Goal: Complete application form: Complete application form

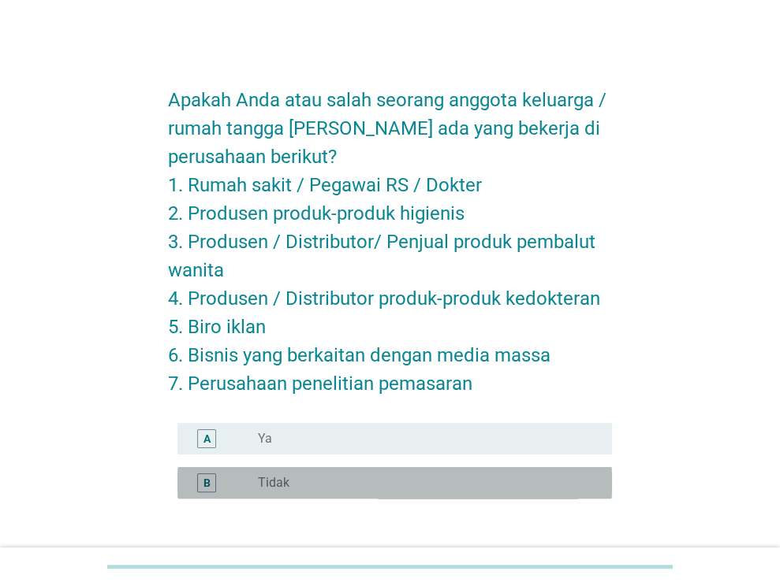
click at [398, 486] on div "radio_button_unchecked Tidak" at bounding box center [422, 483] width 329 height 16
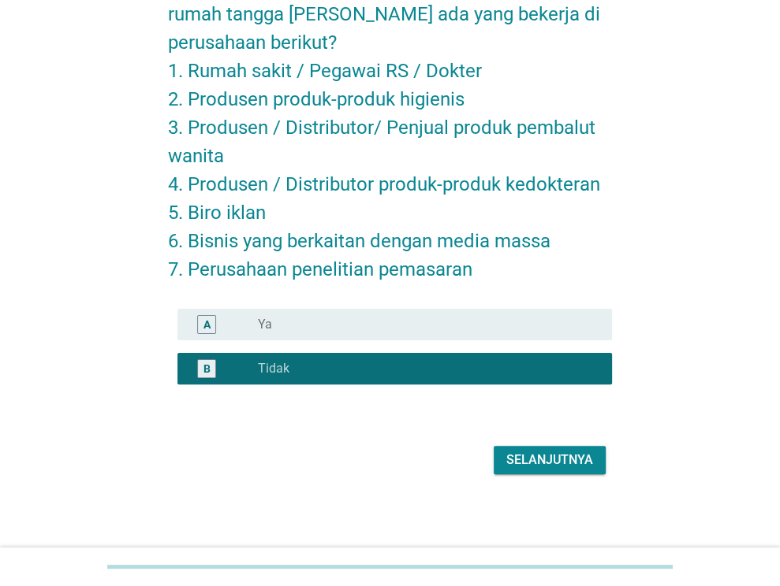
scroll to position [115, 0]
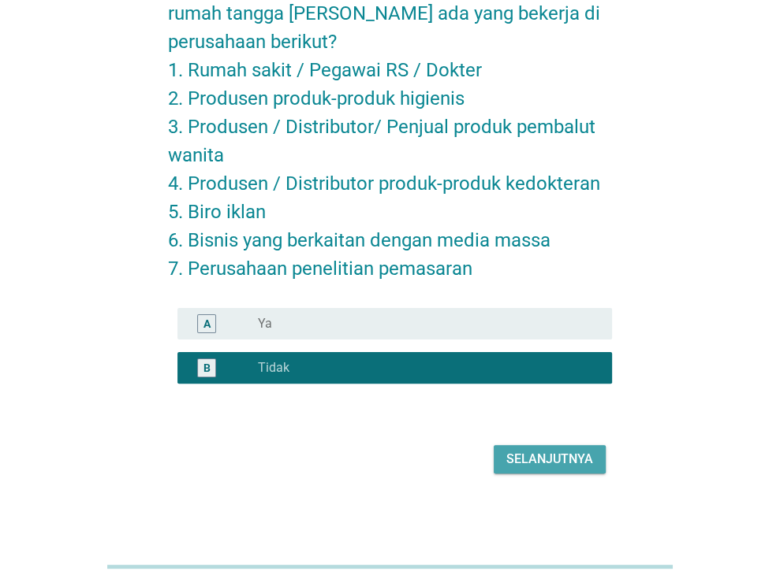
click at [522, 463] on div "Selanjutnya" at bounding box center [549, 459] width 87 height 19
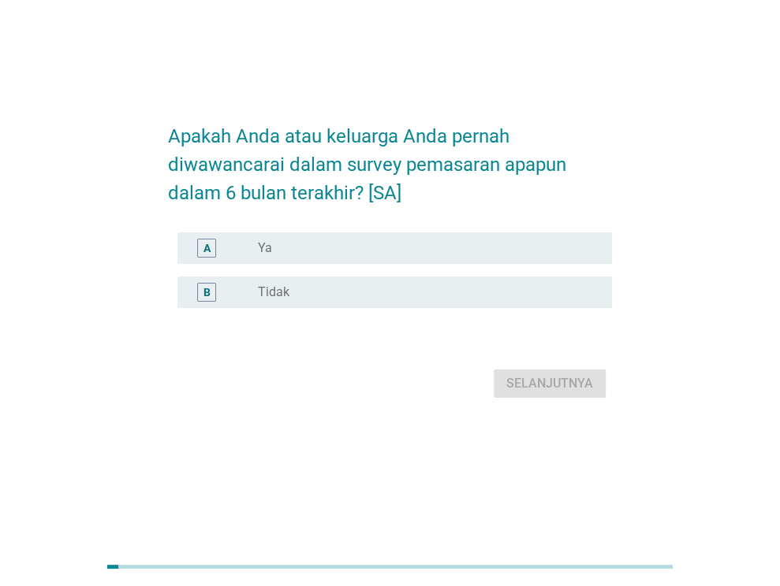
scroll to position [0, 0]
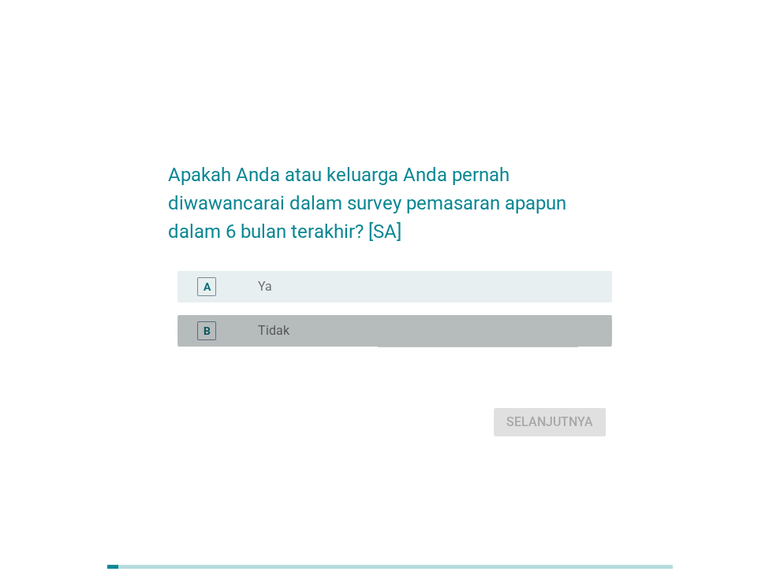
click at [353, 329] on div "radio_button_unchecked Tidak" at bounding box center [422, 331] width 329 height 16
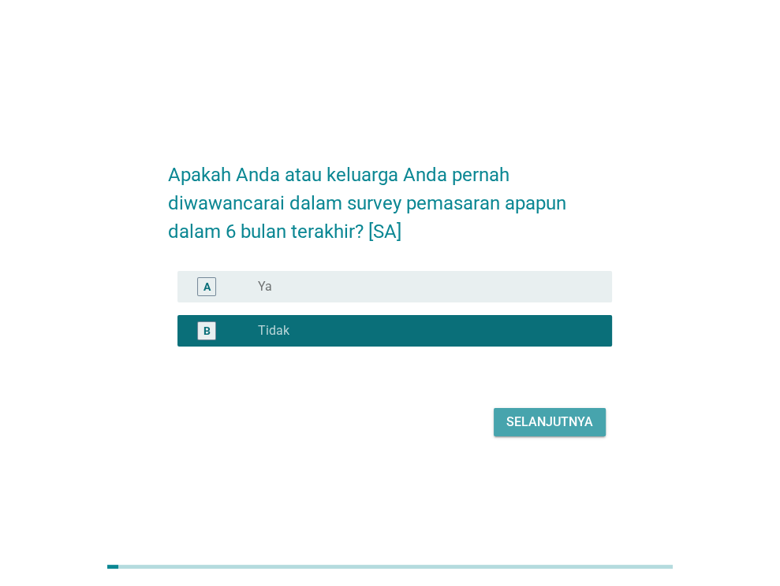
click at [562, 425] on div "Selanjutnya" at bounding box center [549, 422] width 87 height 19
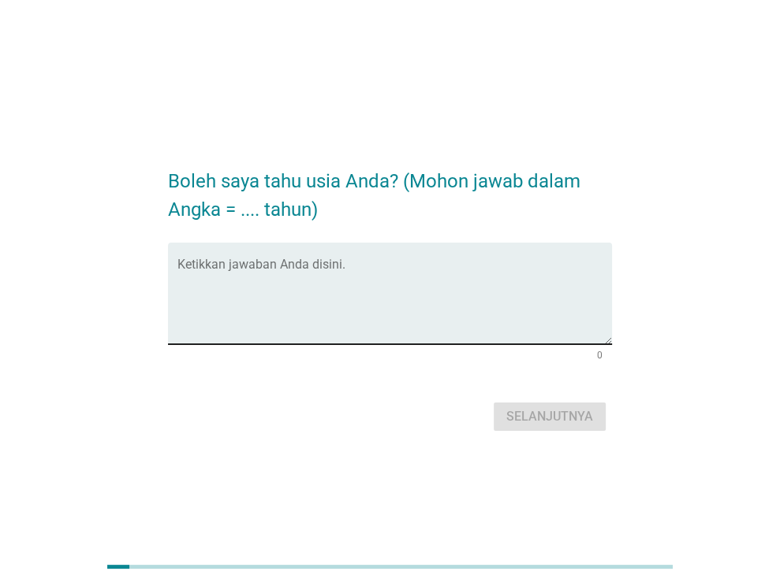
click at [307, 289] on textarea "Ketikkan jawaban Anda disini." at bounding box center [394, 303] width 434 height 83
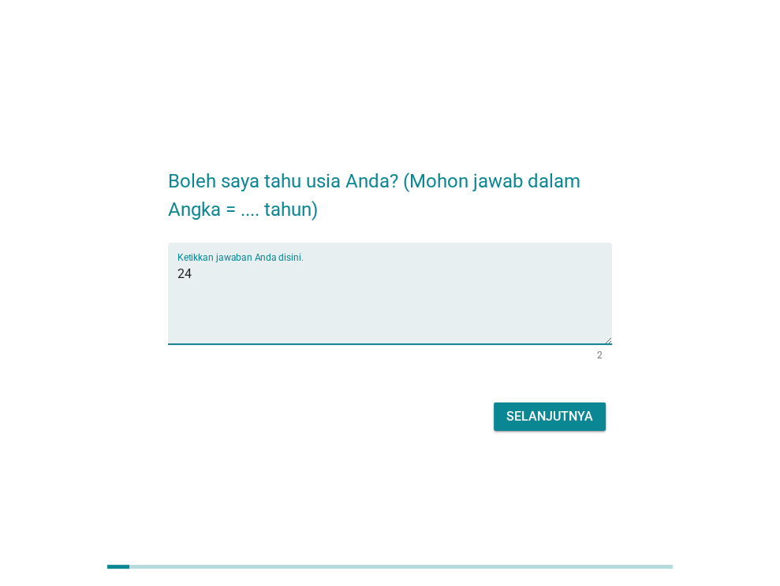
type textarea "24"
click at [569, 431] on div "Selanjutnya" at bounding box center [390, 417] width 444 height 38
click at [559, 419] on div "Selanjutnya" at bounding box center [549, 417] width 87 height 19
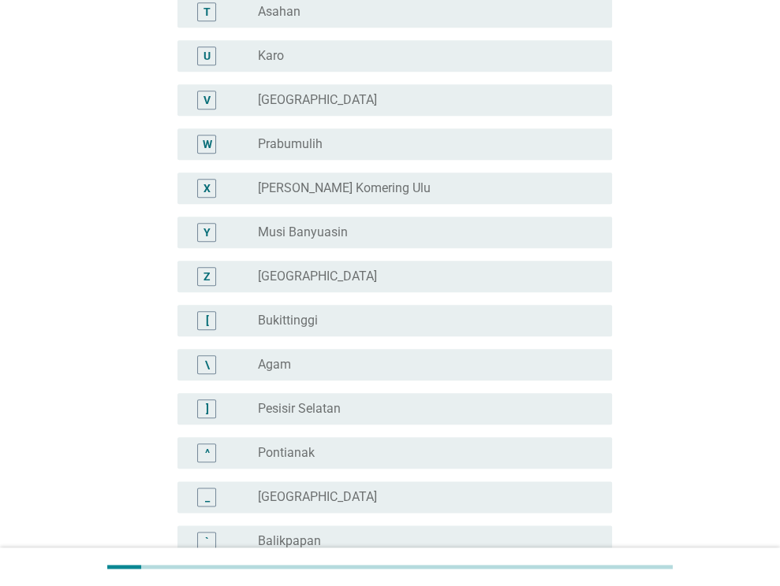
scroll to position [1376, 0]
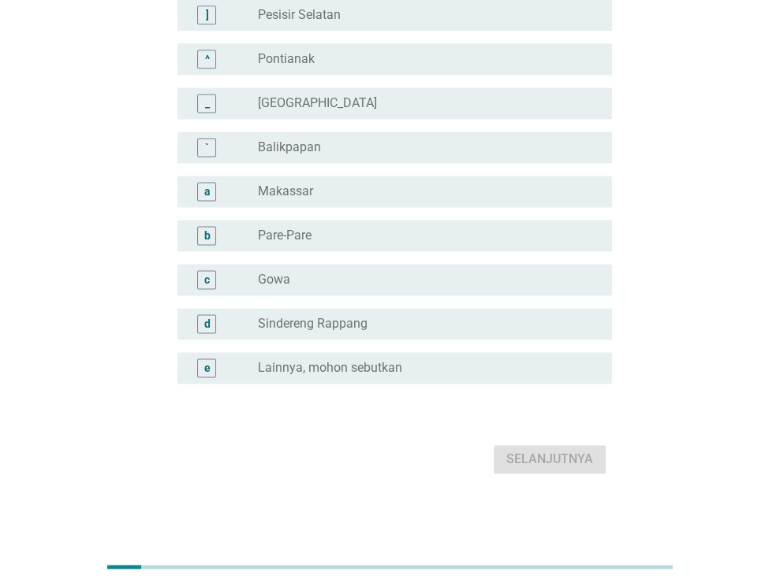
click at [367, 374] on label "Lainnya, mohon sebutkan" at bounding box center [330, 368] width 144 height 16
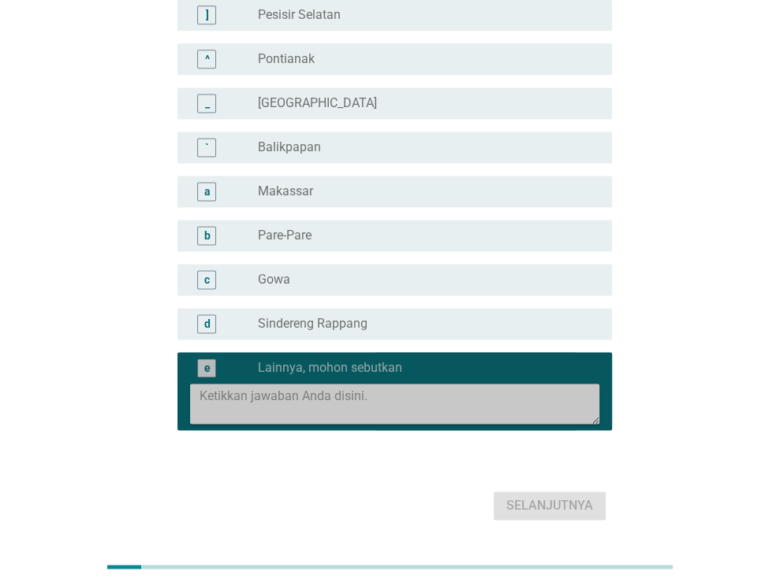
click at [359, 408] on textarea at bounding box center [399, 404] width 400 height 40
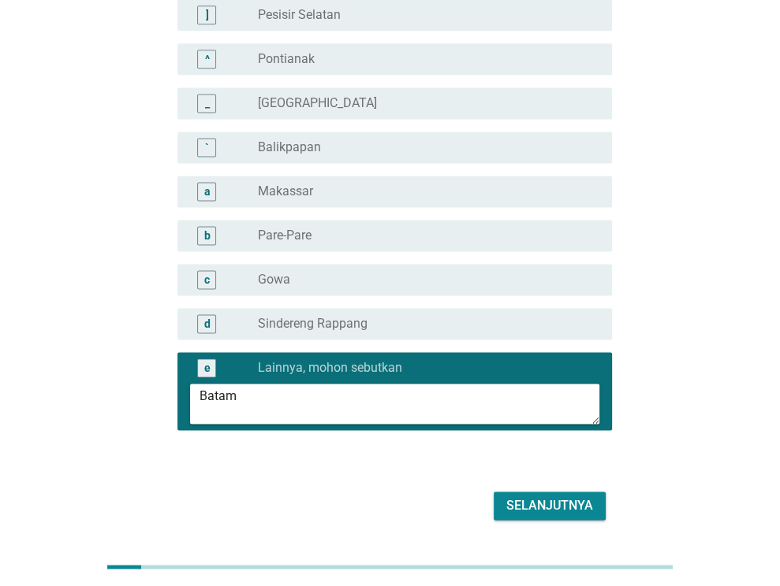
type textarea "Batam"
click at [555, 507] on div "Selanjutnya" at bounding box center [549, 506] width 87 height 19
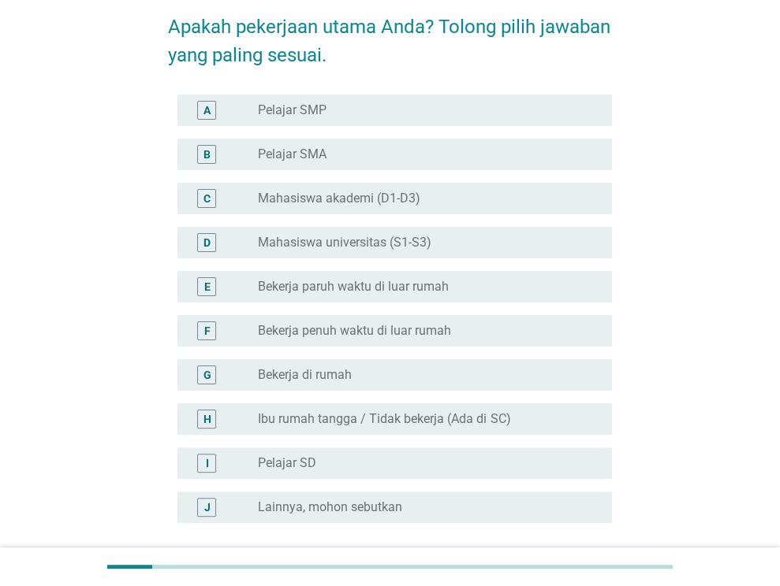
scroll to position [158, 0]
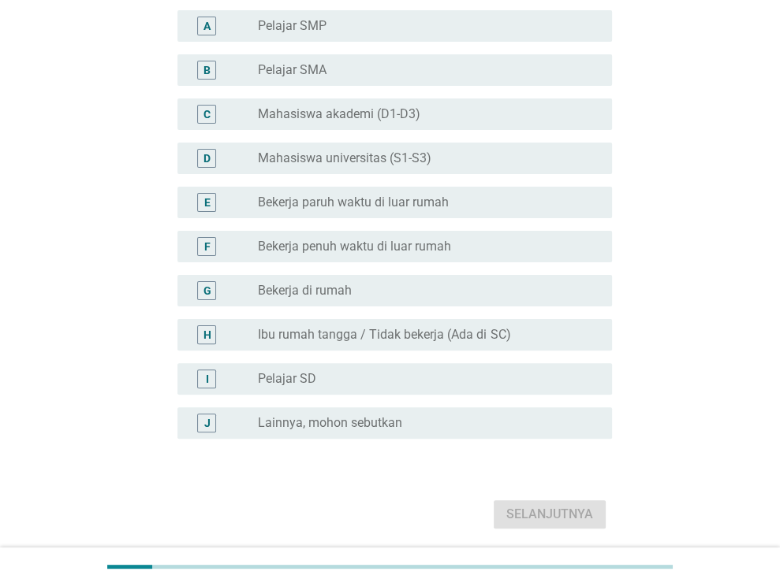
click at [450, 296] on div "radio_button_unchecked Bekerja di rumah" at bounding box center [422, 291] width 329 height 16
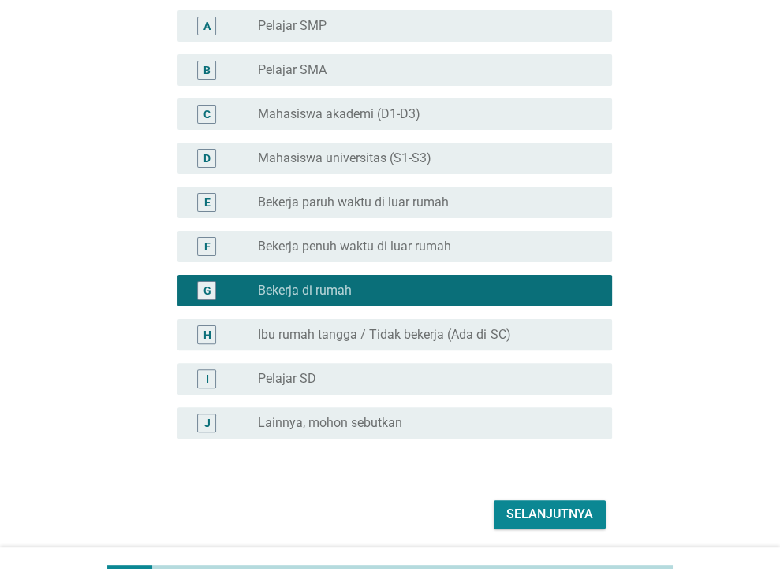
click at [566, 511] on div "Selanjutnya" at bounding box center [549, 514] width 87 height 19
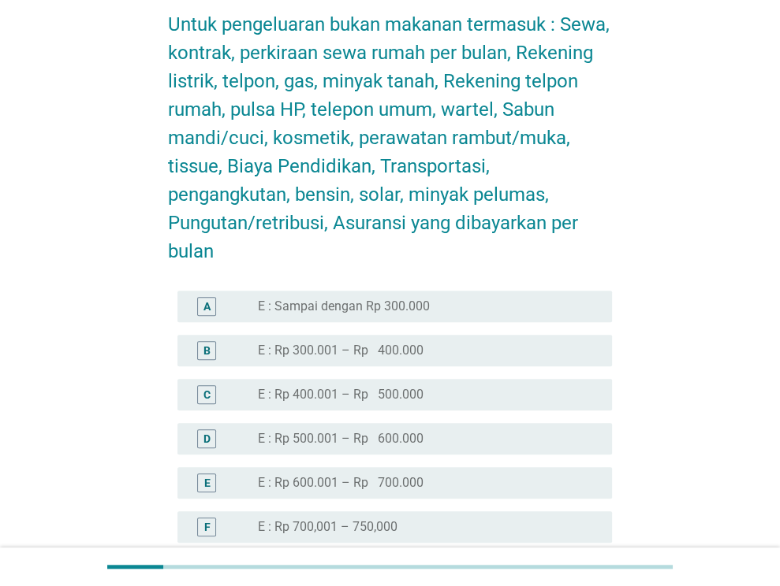
scroll to position [552, 0]
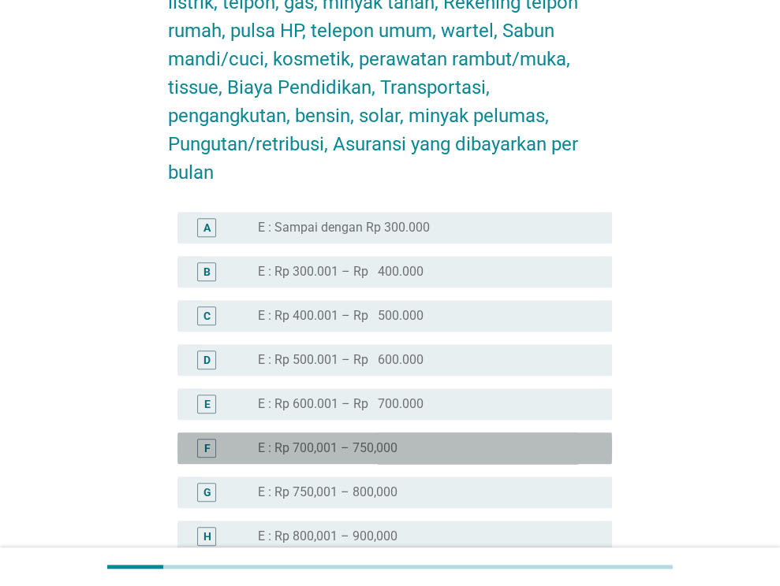
click at [536, 445] on div "radio_button_unchecked E : Rp 700,001 – 750,000" at bounding box center [422, 449] width 329 height 16
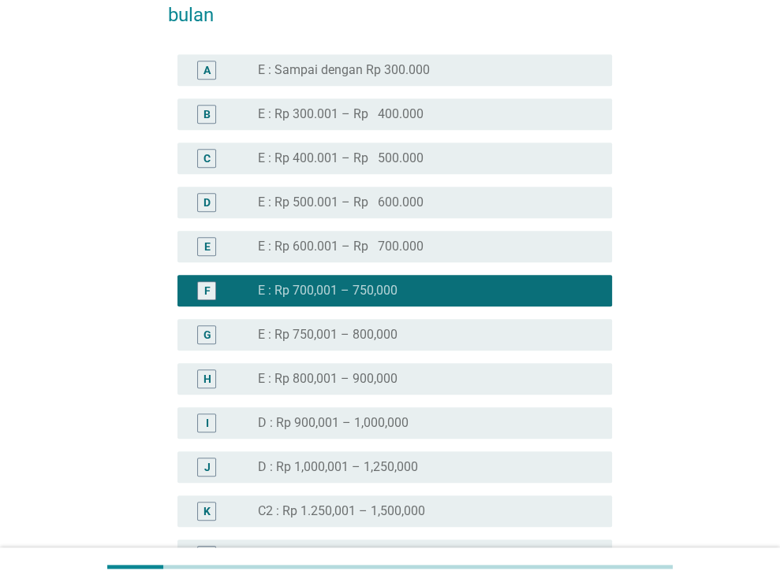
click at [463, 330] on div "radio_button_unchecked E : Rp 750,001 – 800,000" at bounding box center [422, 335] width 329 height 16
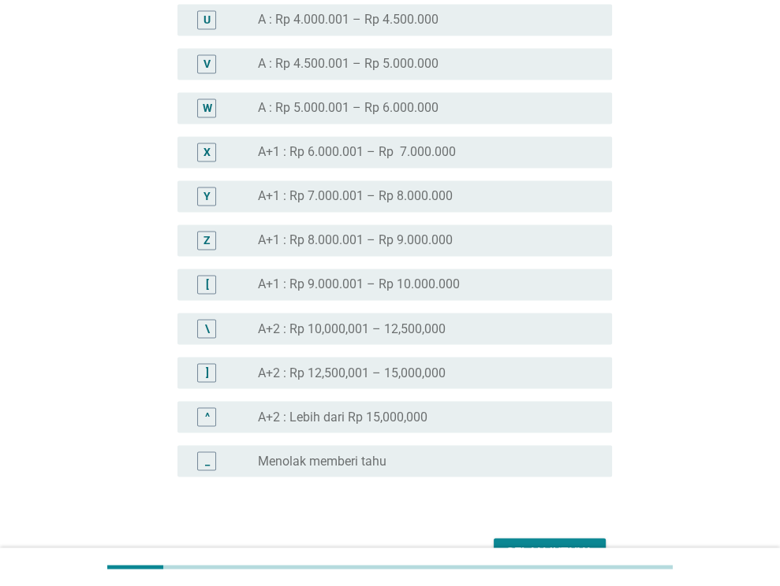
scroll to position [1736, 0]
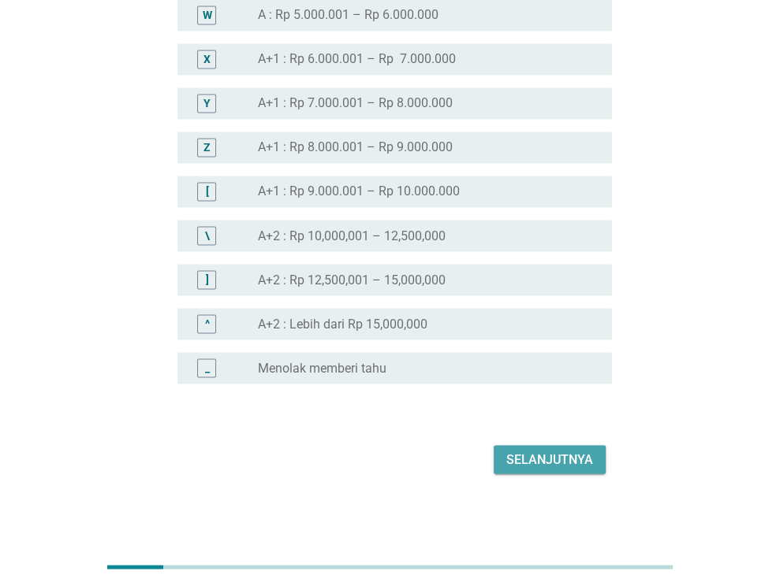
click at [545, 456] on div "Selanjutnya" at bounding box center [549, 459] width 87 height 19
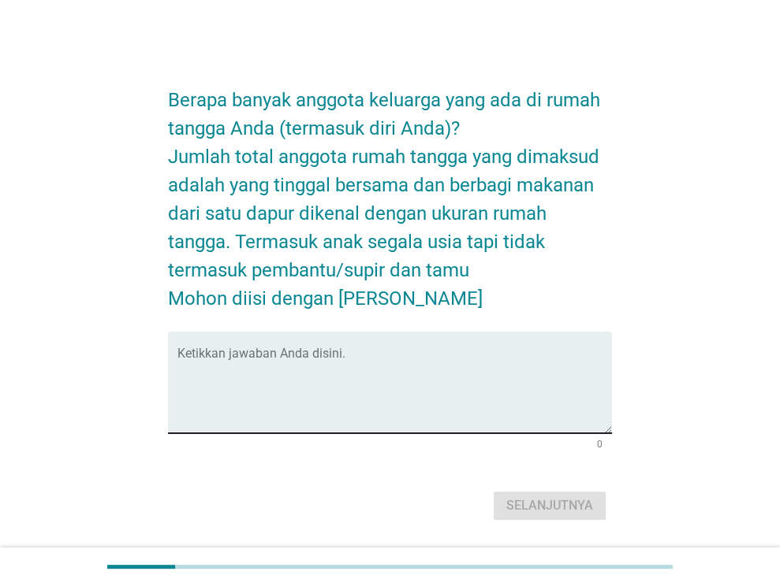
click at [496, 396] on textarea "Ketikkan jawaban Anda disini." at bounding box center [394, 392] width 434 height 83
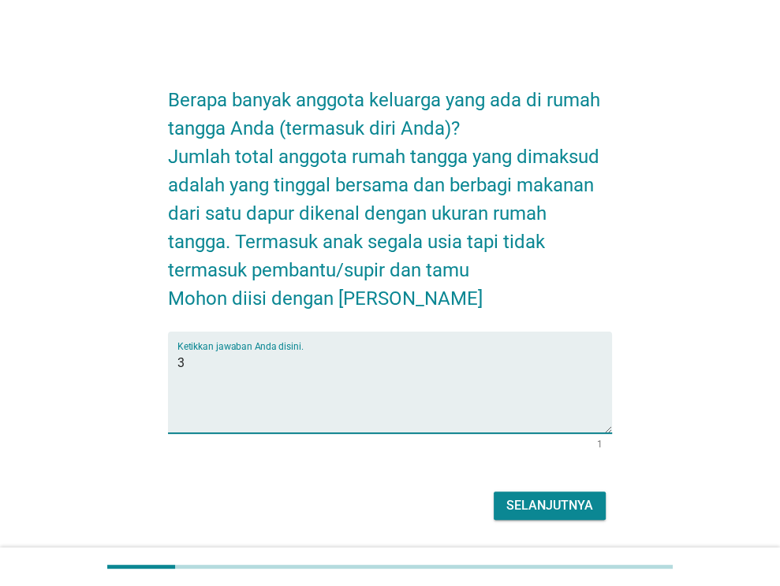
type textarea "3"
click at [539, 507] on div "Selanjutnya" at bounding box center [549, 506] width 87 height 19
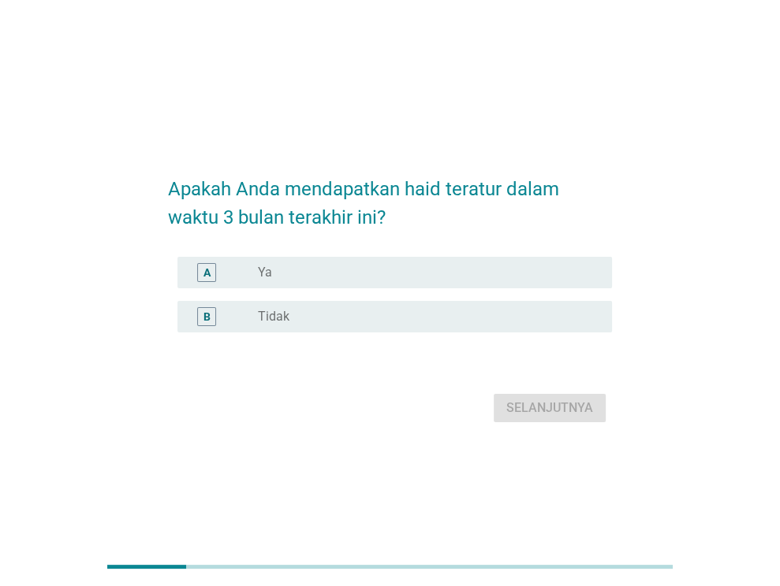
click at [368, 283] on div "A radio_button_unchecked Ya" at bounding box center [394, 273] width 434 height 32
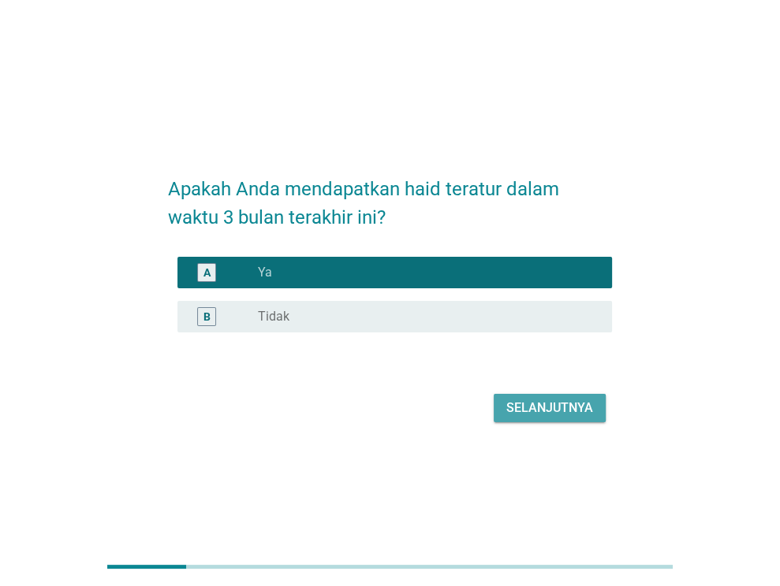
click at [583, 418] on button "Selanjutnya" at bounding box center [549, 408] width 112 height 28
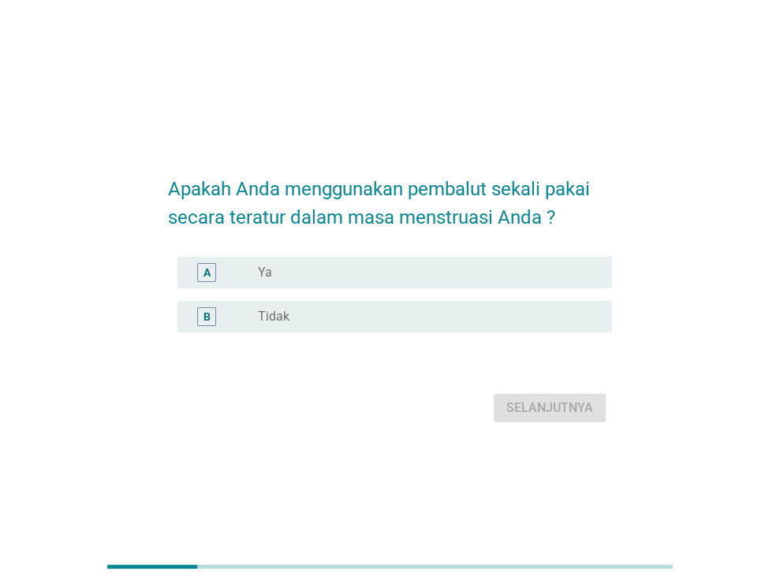
click at [378, 283] on div "A radio_button_unchecked Ya" at bounding box center [394, 273] width 434 height 32
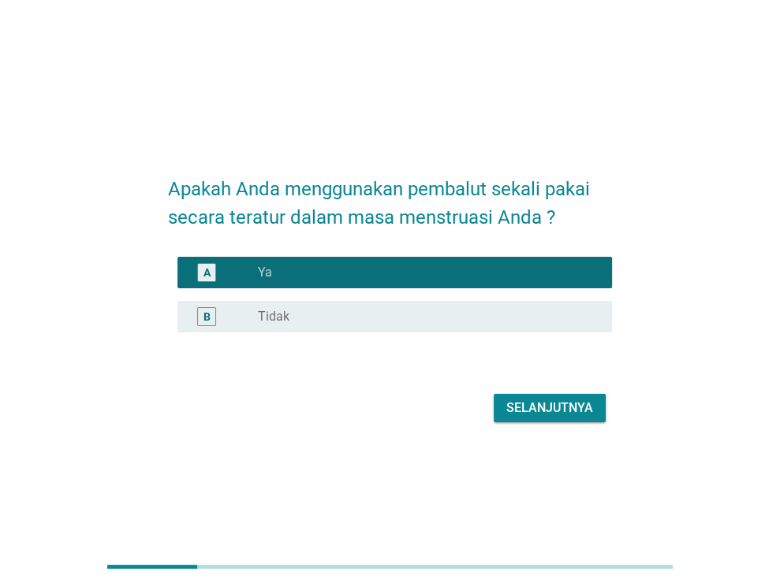
click at [564, 400] on div "Selanjutnya" at bounding box center [549, 408] width 87 height 19
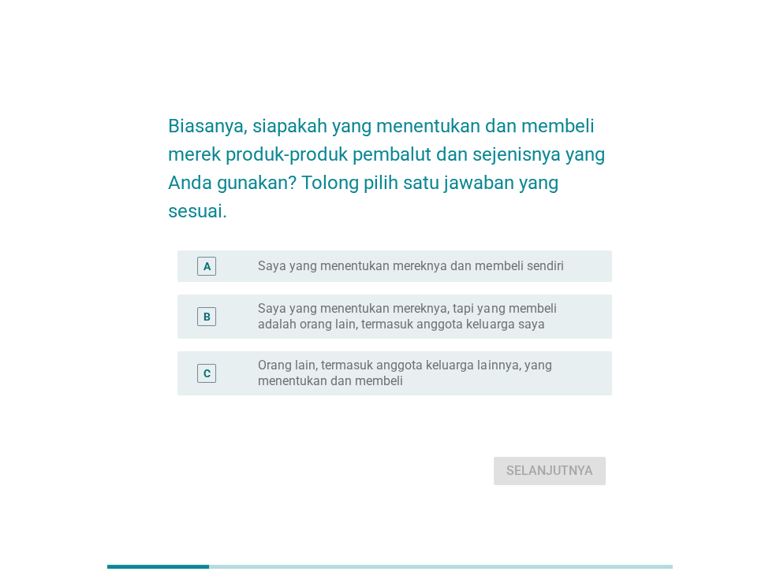
click at [407, 266] on label "Saya yang menentukan mereknya dan membeli sendiri" at bounding box center [410, 267] width 305 height 16
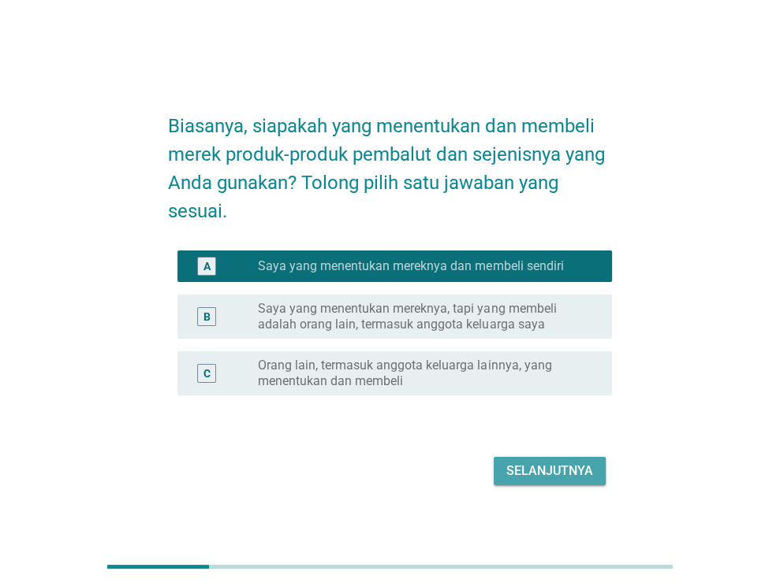
click at [552, 472] on div "Selanjutnya" at bounding box center [549, 471] width 87 height 19
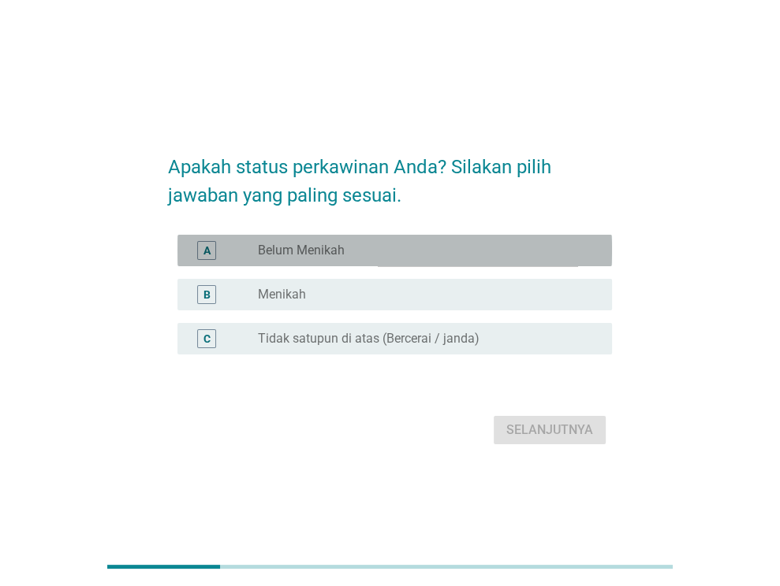
click at [367, 260] on div "A radio_button_unchecked Belum Menikah" at bounding box center [394, 251] width 434 height 32
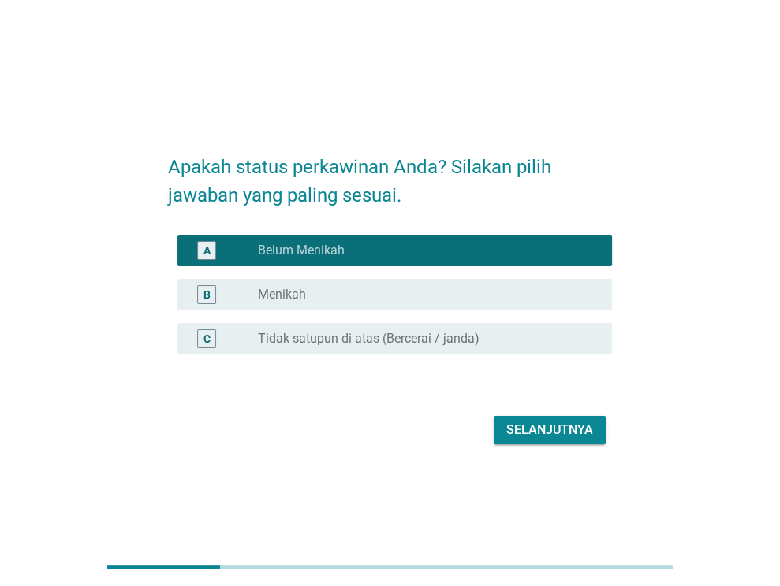
click at [543, 434] on div "Selanjutnya" at bounding box center [549, 430] width 87 height 19
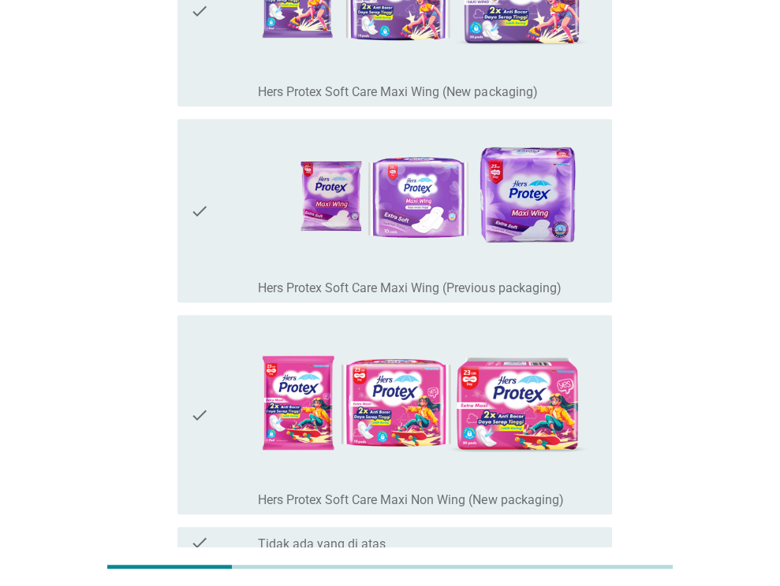
scroll to position [173, 0]
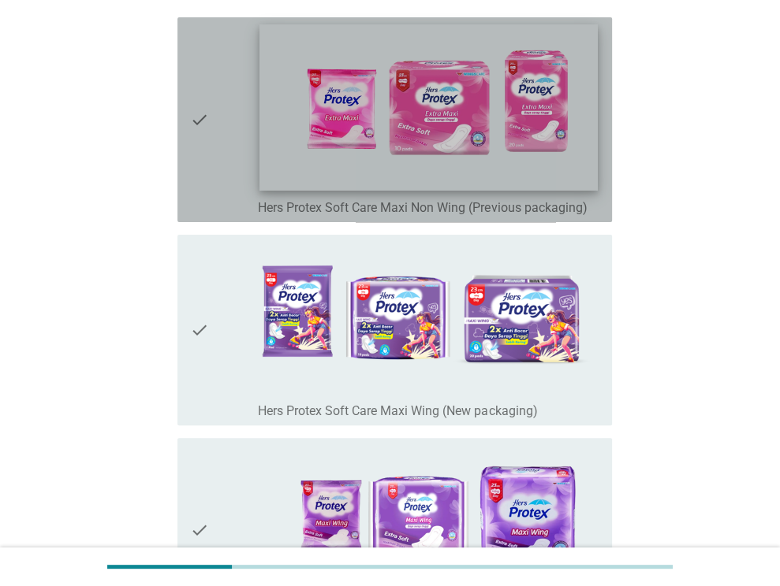
click at [567, 178] on img at bounding box center [428, 107] width 337 height 166
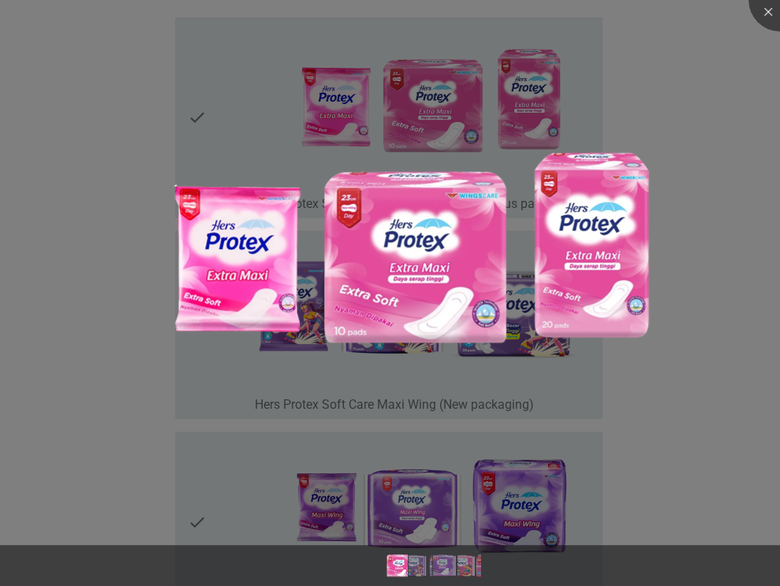
click at [706, 490] on div at bounding box center [390, 293] width 780 height 586
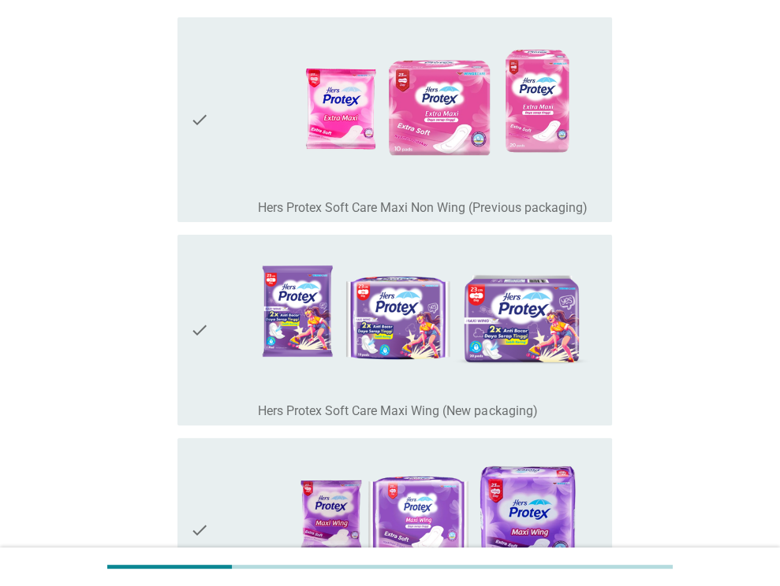
click at [204, 199] on icon "check" at bounding box center [199, 120] width 19 height 192
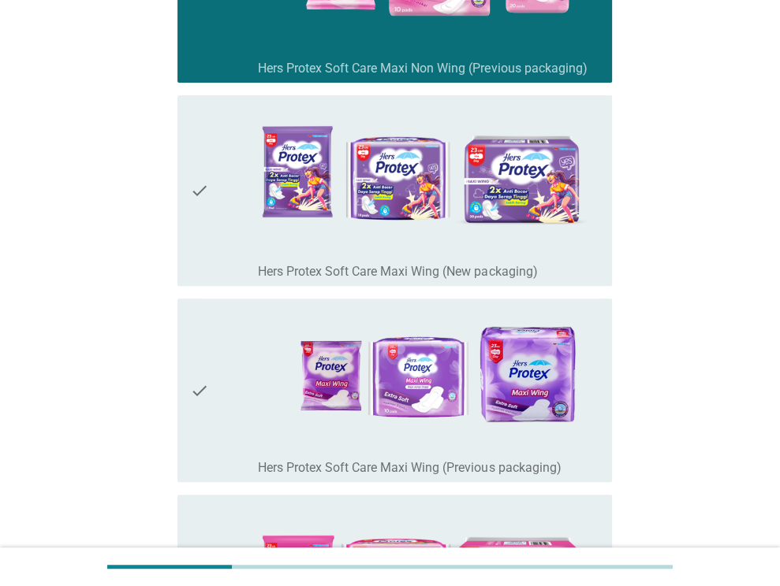
scroll to position [410, 0]
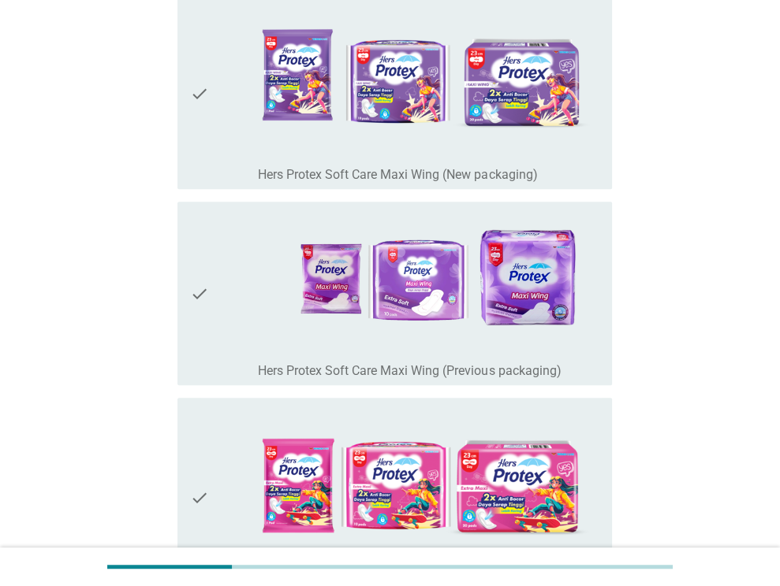
click at [209, 363] on div "check" at bounding box center [224, 293] width 69 height 171
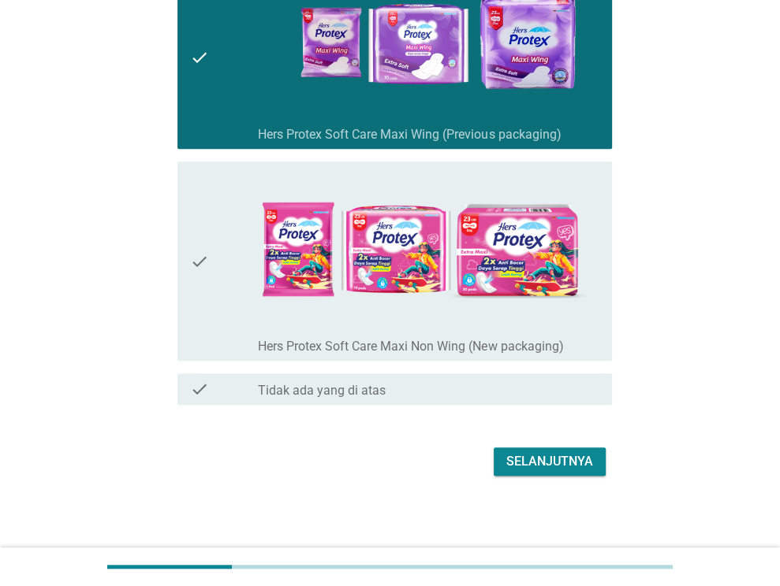
scroll to position [646, 0]
click at [549, 456] on div "Selanjutnya" at bounding box center [549, 461] width 87 height 19
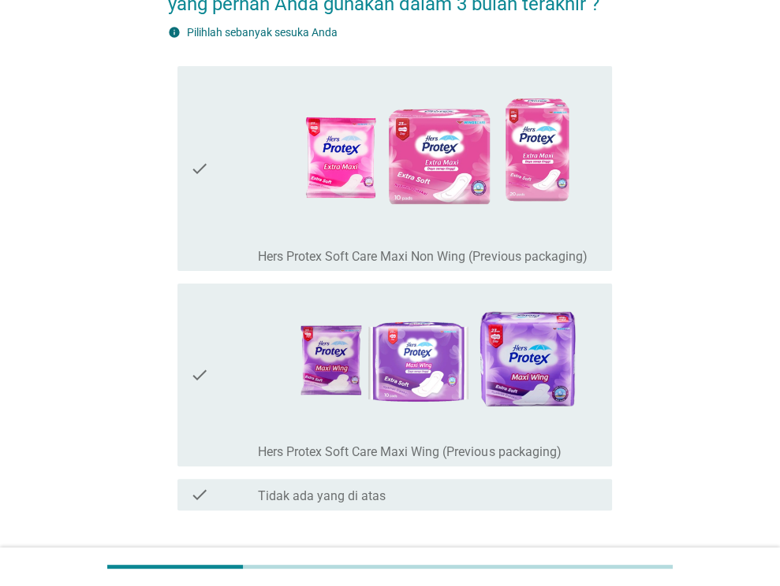
scroll to position [232, 0]
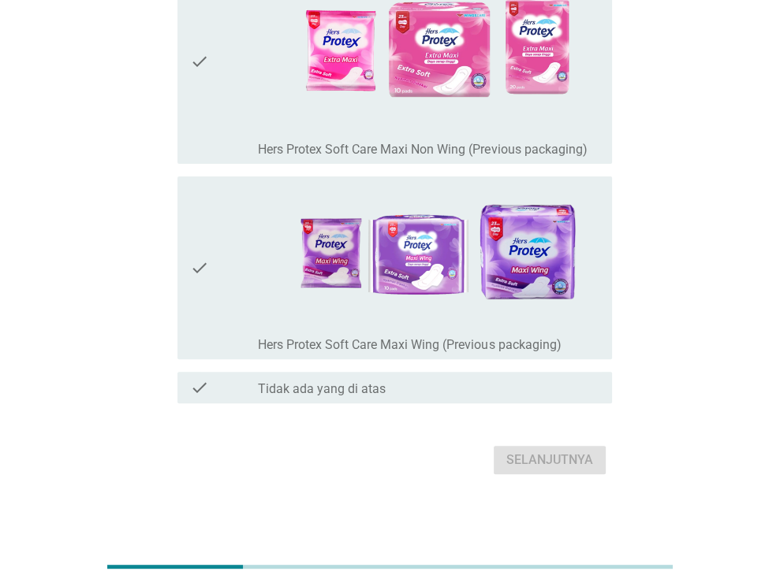
click at [549, 397] on div "check check_box Tidak ada yang di atas" at bounding box center [394, 388] width 434 height 32
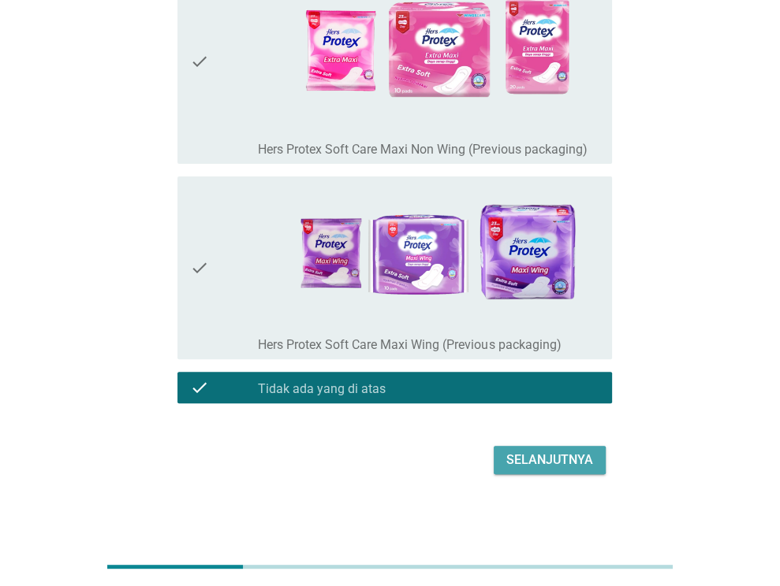
click at [572, 456] on div "Selanjutnya" at bounding box center [549, 460] width 87 height 19
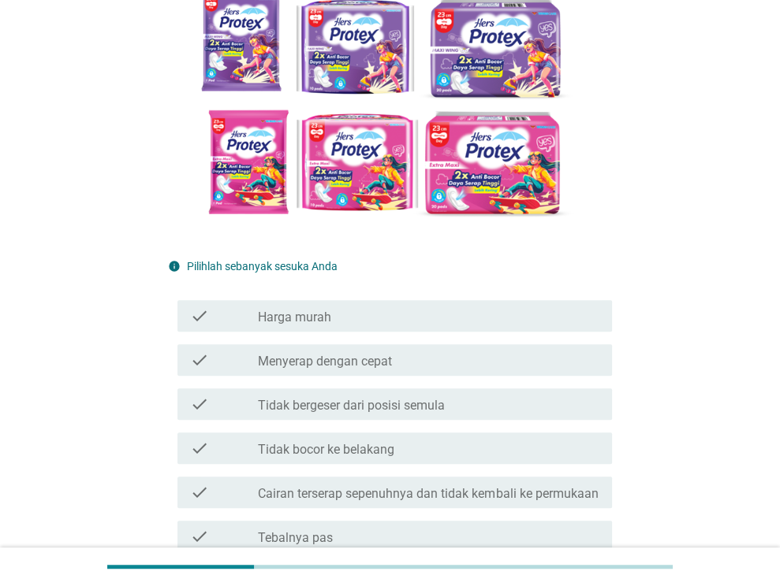
scroll to position [277, 0]
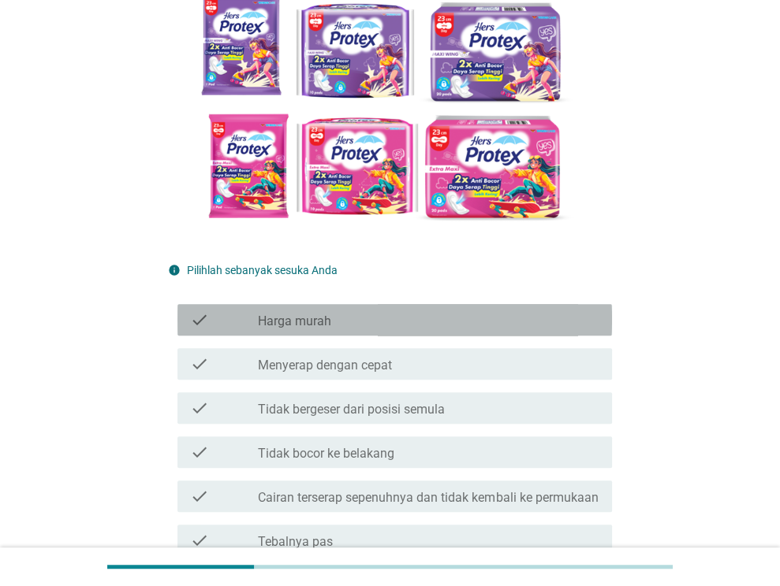
click at [525, 330] on div "check check_box_outline_blank Harga murah" at bounding box center [394, 320] width 434 height 32
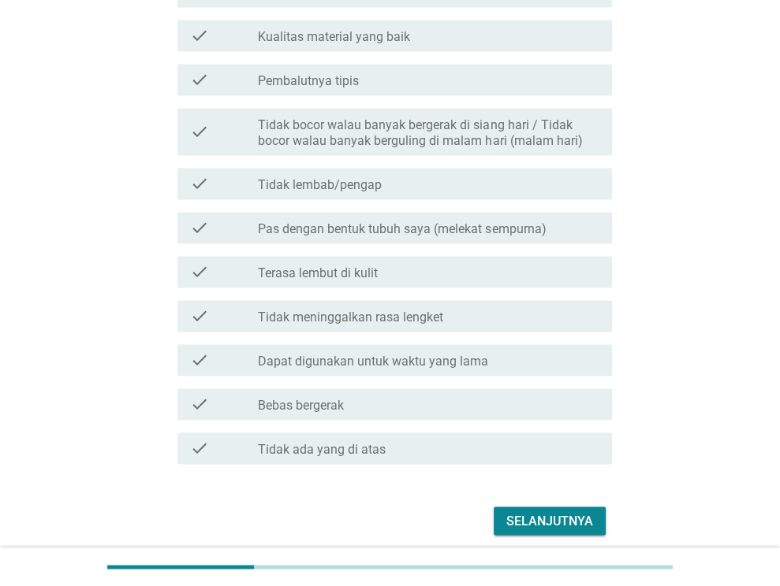
scroll to position [1538, 0]
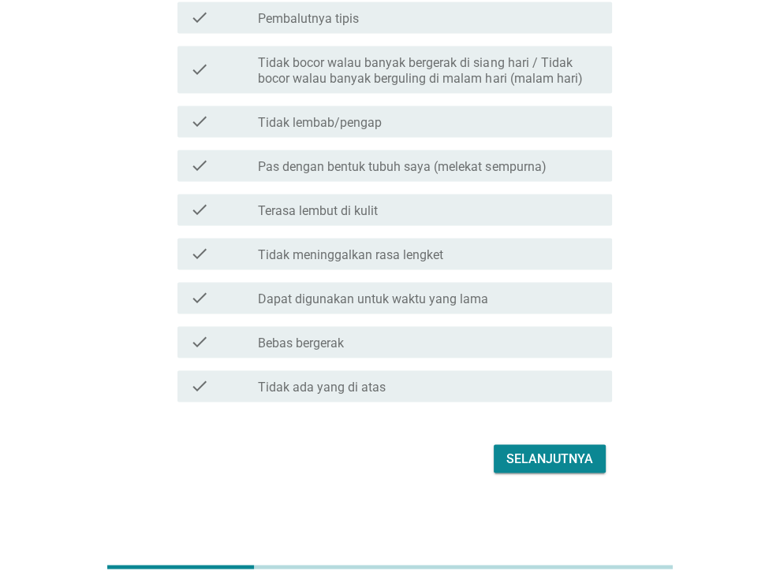
click at [583, 460] on div "Selanjutnya" at bounding box center [549, 458] width 87 height 19
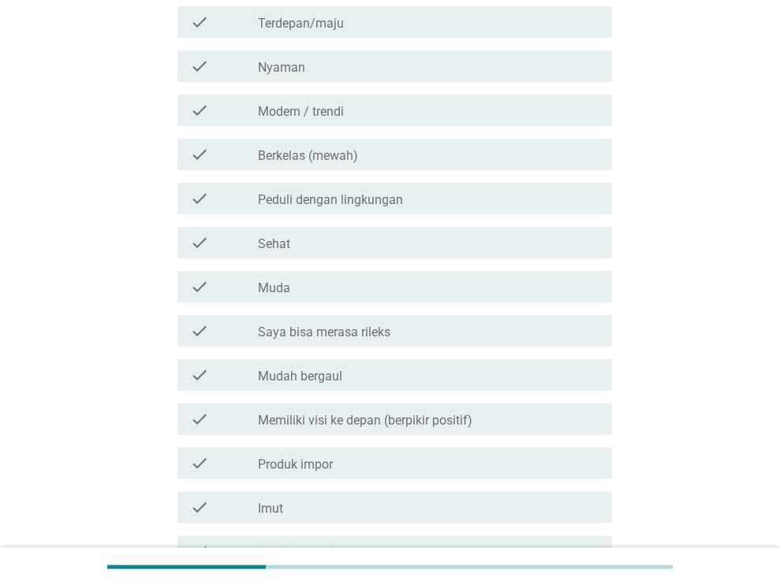
scroll to position [631, 0]
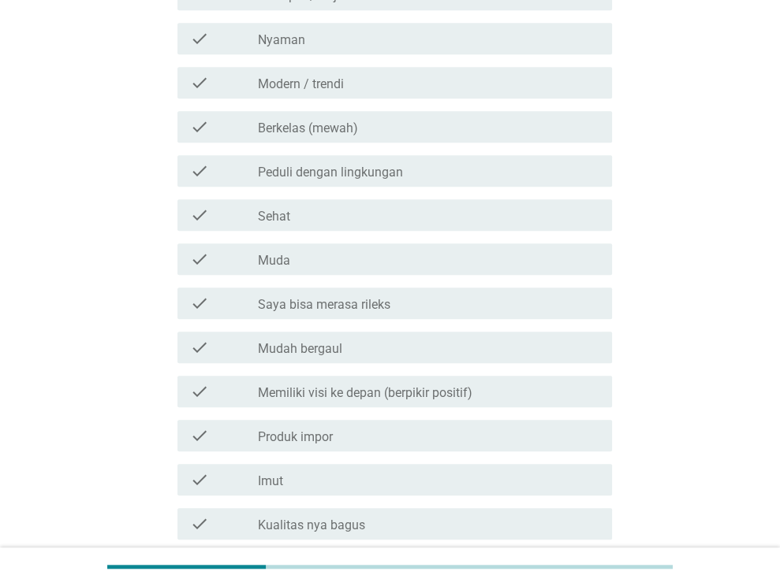
click at [498, 275] on div "check check_box_outline_blank Muda" at bounding box center [394, 260] width 434 height 32
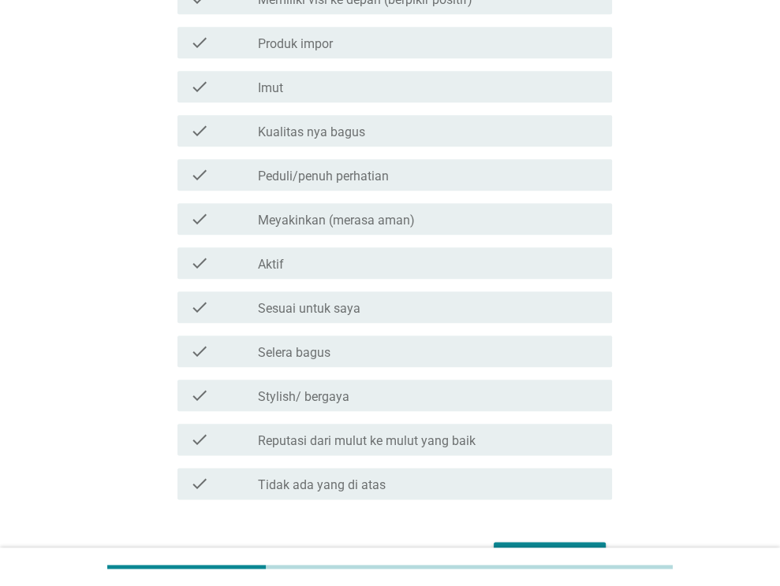
scroll to position [1025, 0]
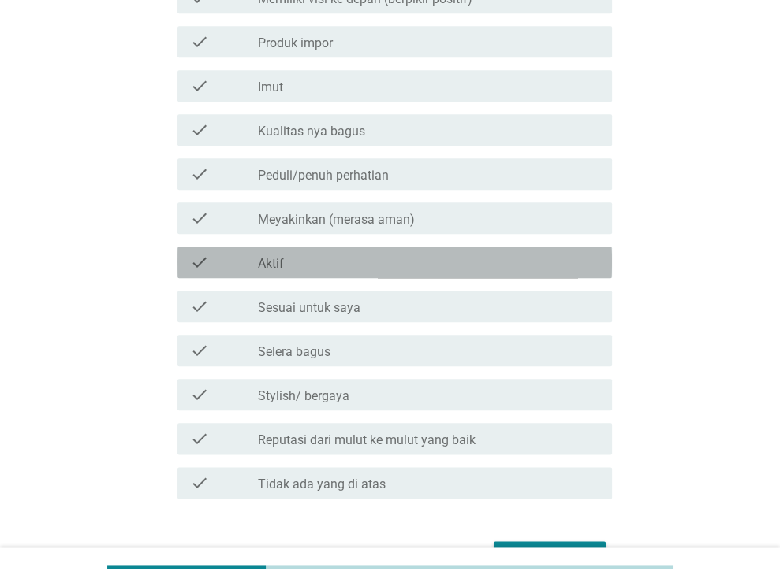
click at [483, 272] on div "check_box_outline_blank Aktif" at bounding box center [428, 262] width 341 height 19
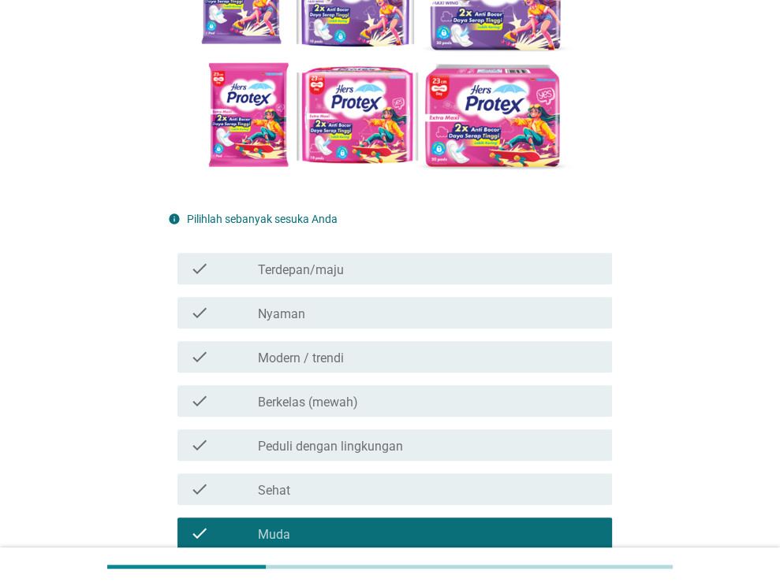
scroll to position [394, 0]
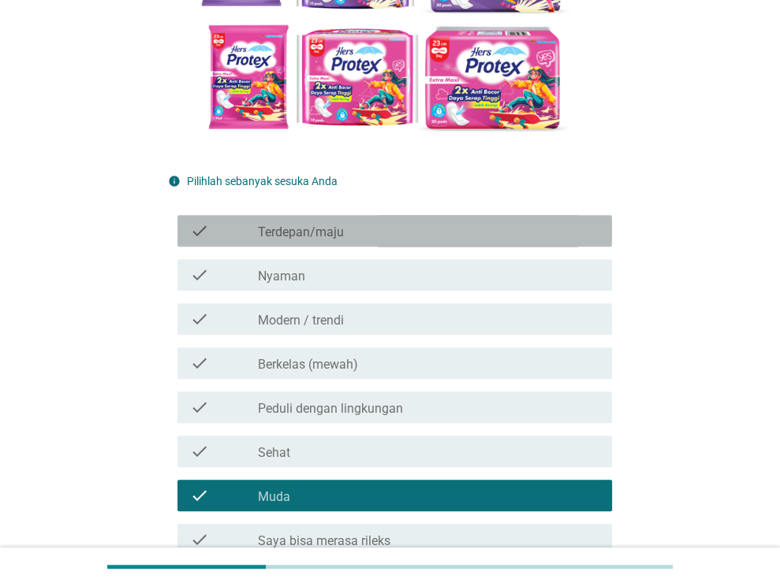
click at [463, 240] on div "check_box_outline_blank Terdepan/maju" at bounding box center [428, 231] width 341 height 19
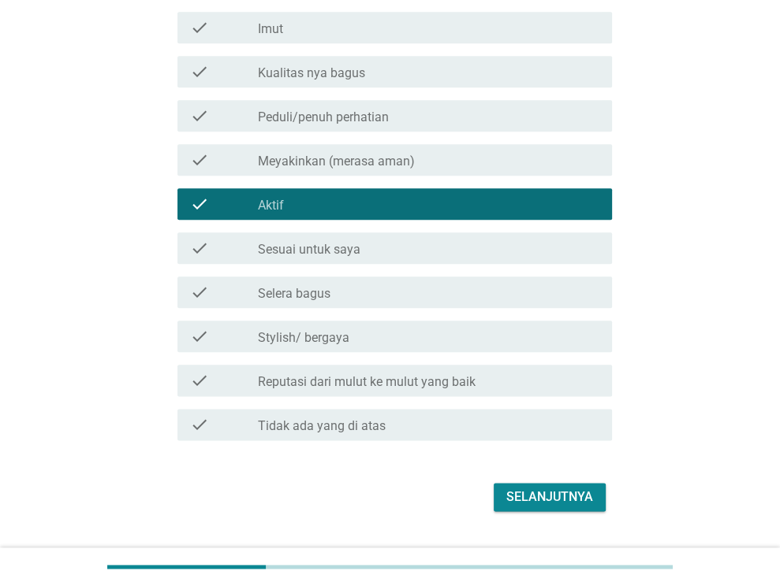
scroll to position [1150, 0]
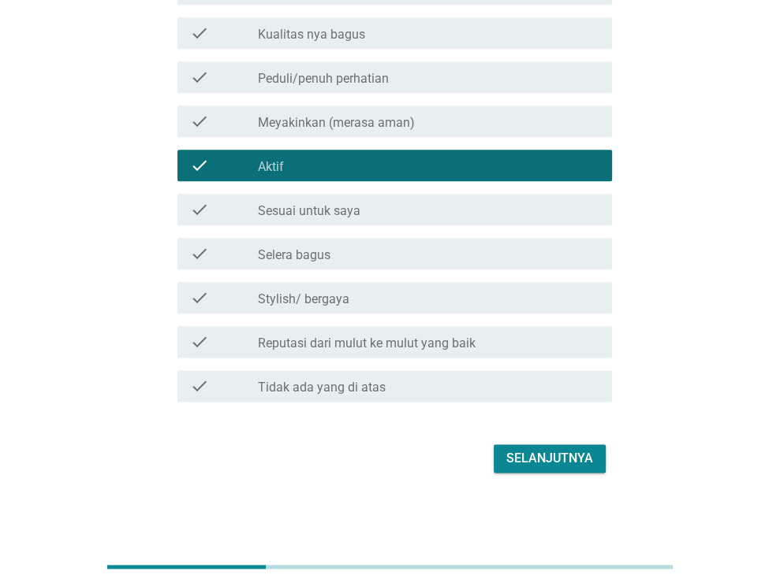
click at [596, 461] on button "Selanjutnya" at bounding box center [549, 459] width 112 height 28
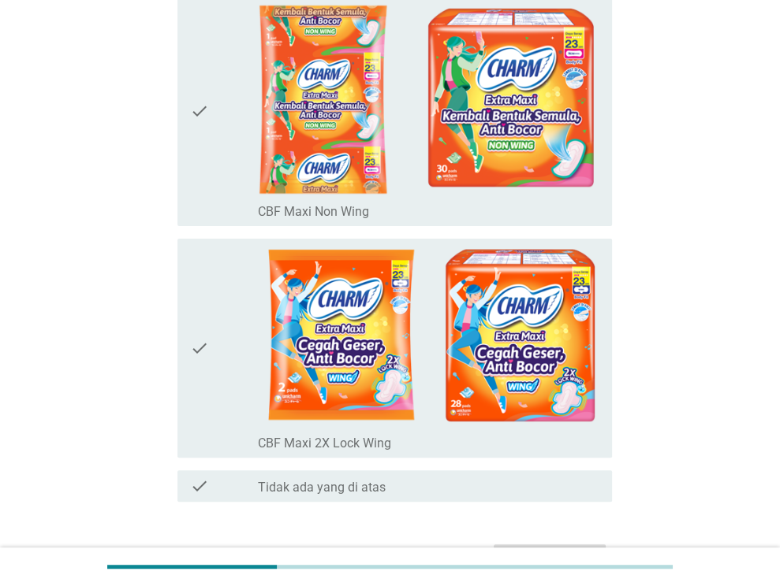
scroll to position [158, 0]
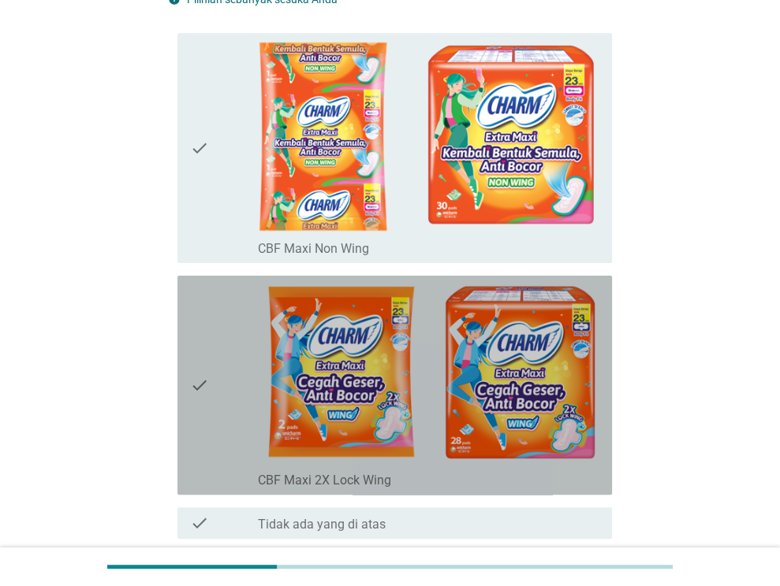
click at [219, 439] on div "check" at bounding box center [224, 385] width 69 height 207
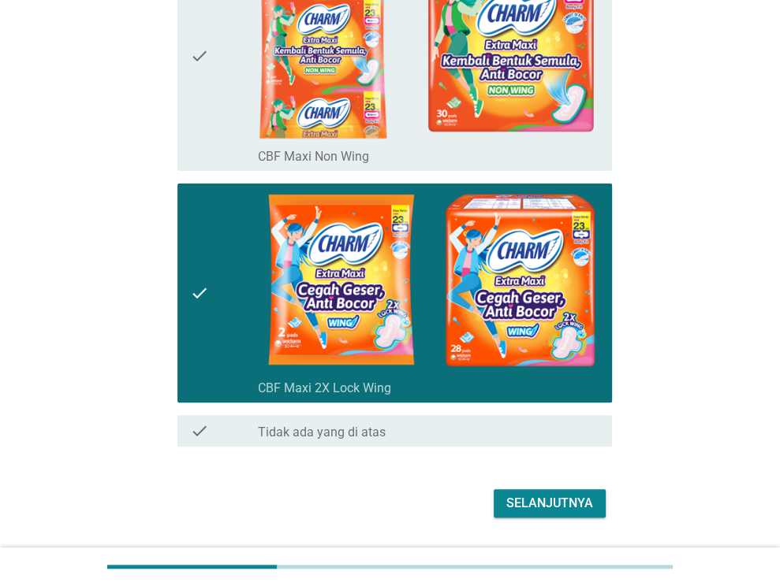
scroll to position [293, 0]
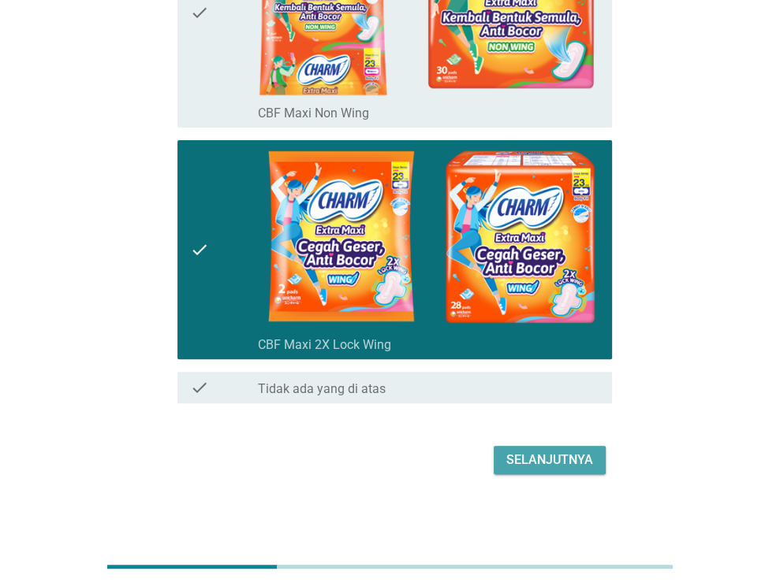
click at [580, 463] on div "Selanjutnya" at bounding box center [549, 460] width 87 height 19
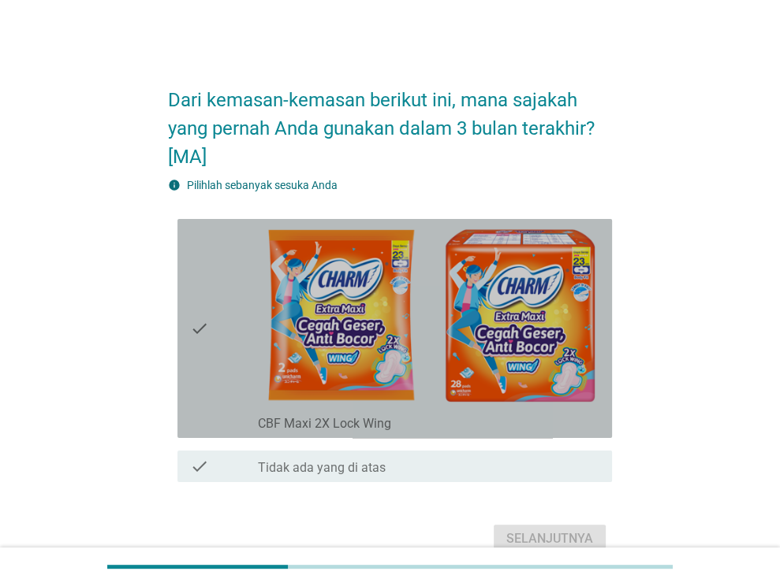
click at [246, 395] on div "check" at bounding box center [224, 328] width 69 height 207
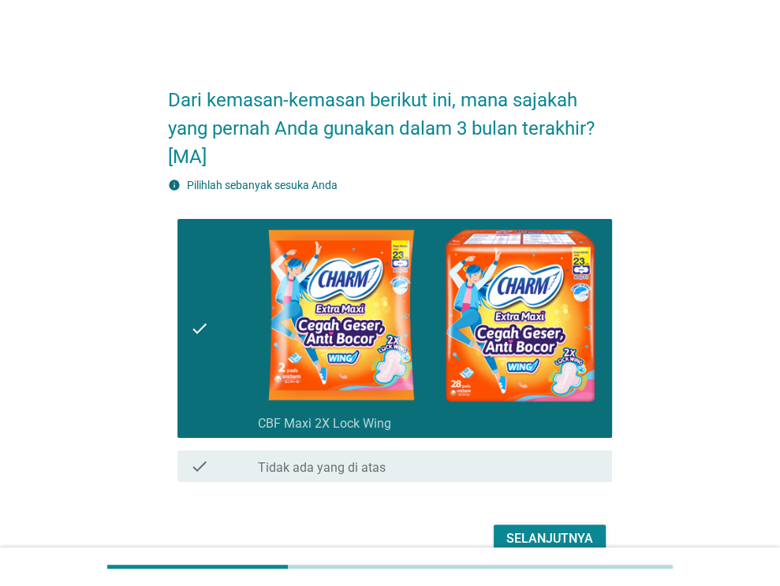
click at [564, 538] on div "Selanjutnya" at bounding box center [549, 539] width 87 height 19
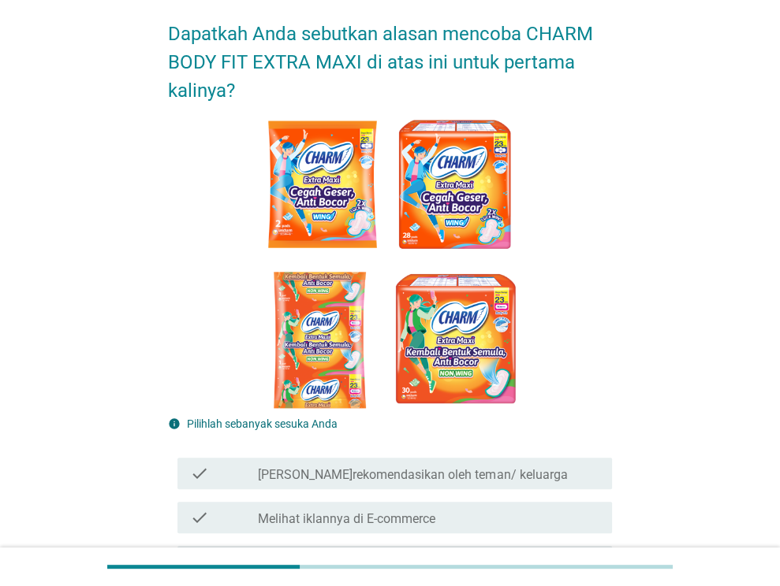
scroll to position [158, 0]
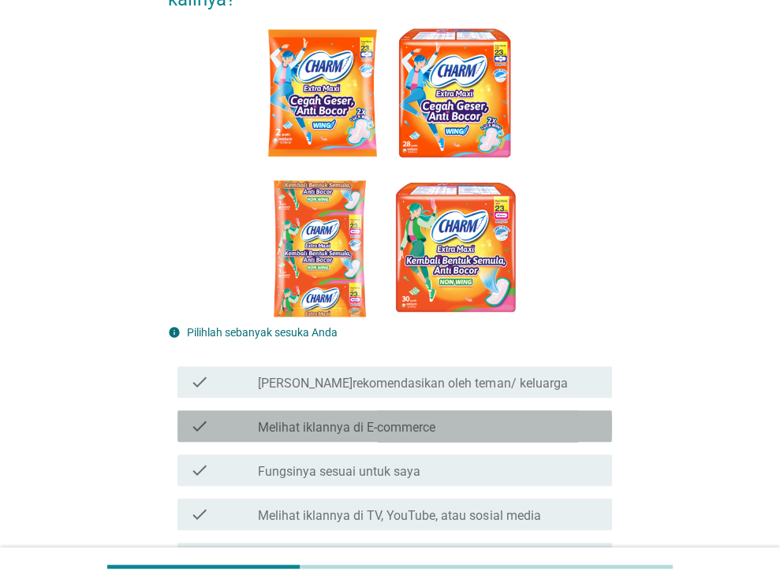
click at [553, 429] on div "check_box_outline_blank Melihat iklannya di E-commerce" at bounding box center [428, 426] width 341 height 19
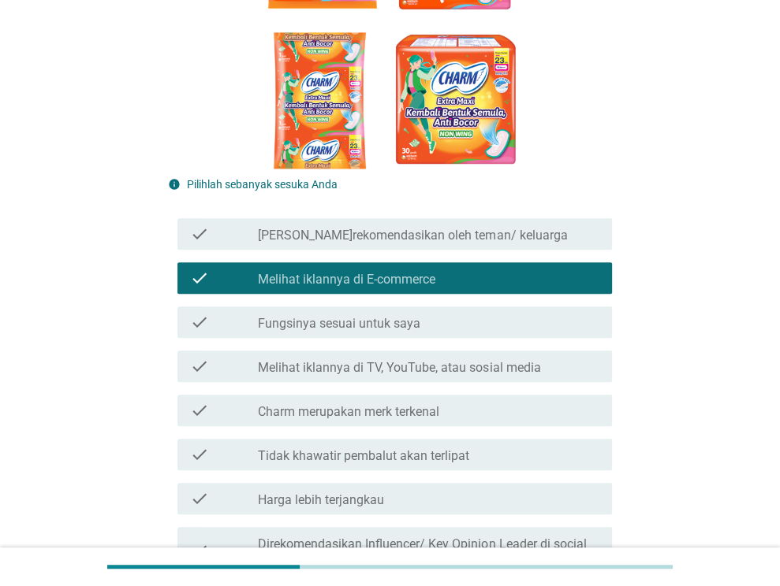
scroll to position [315, 0]
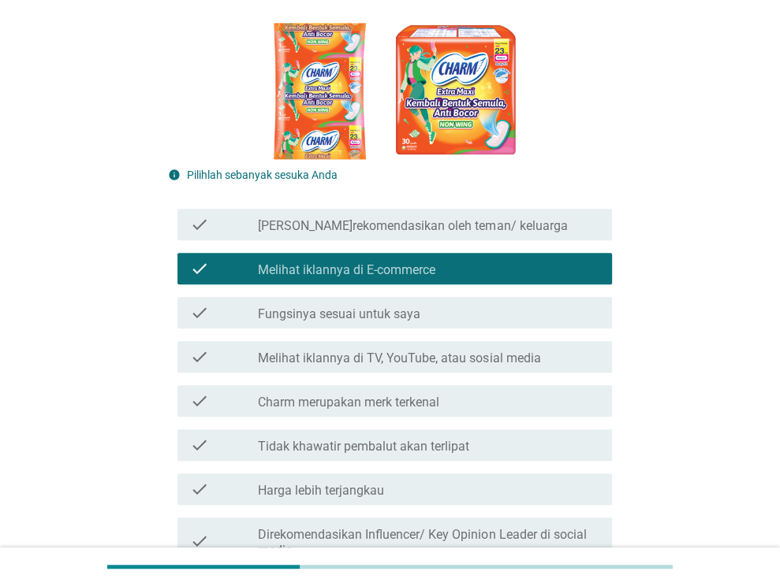
click at [482, 400] on div "check_box_outline_blank Charm merupakan merk terkenal" at bounding box center [428, 401] width 341 height 19
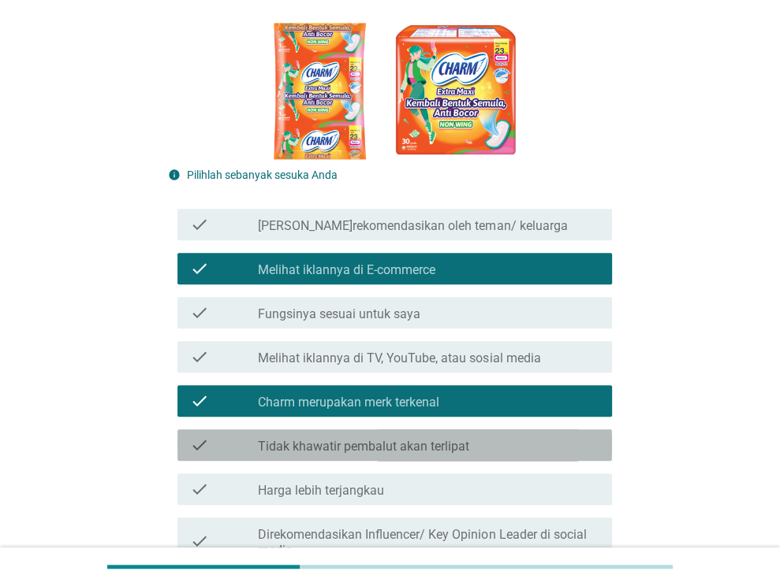
click at [517, 449] on div "check_box_outline_blank Tidak khawatir pembalut akan terlipat" at bounding box center [428, 445] width 341 height 19
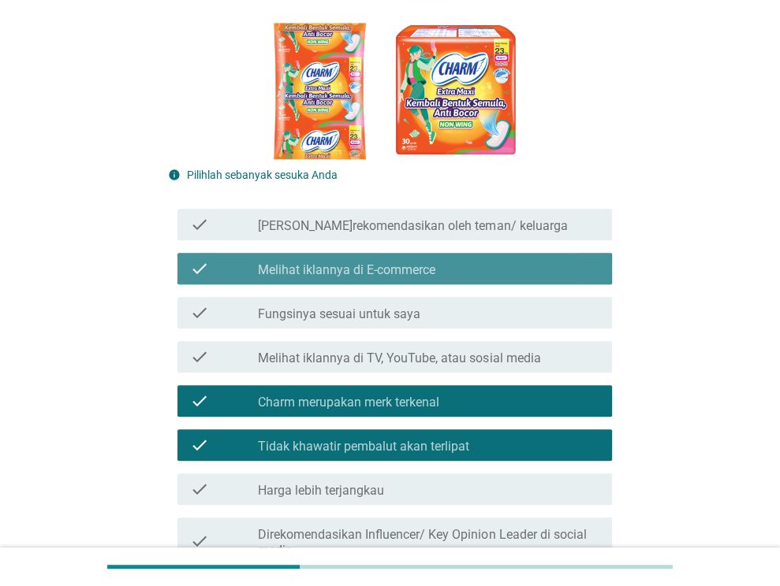
click at [501, 277] on div "check_box_outline_blank Melihat iklannya di E-commerce" at bounding box center [428, 268] width 341 height 19
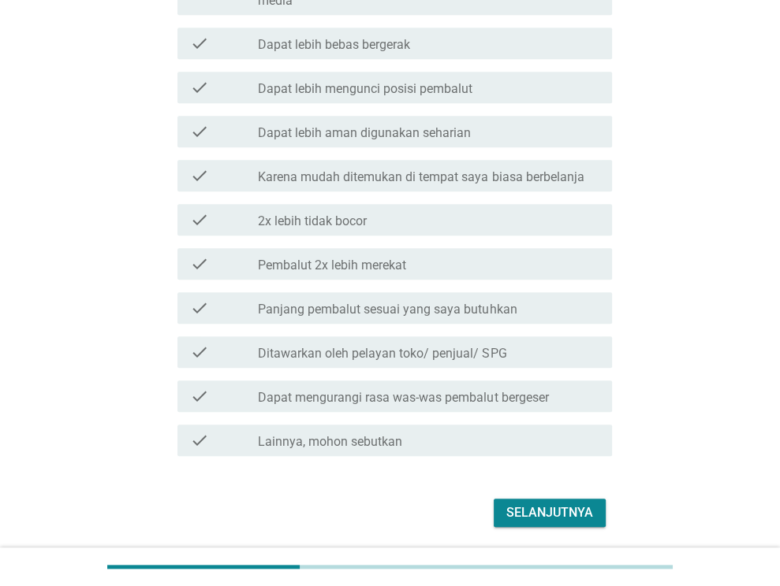
scroll to position [936, 0]
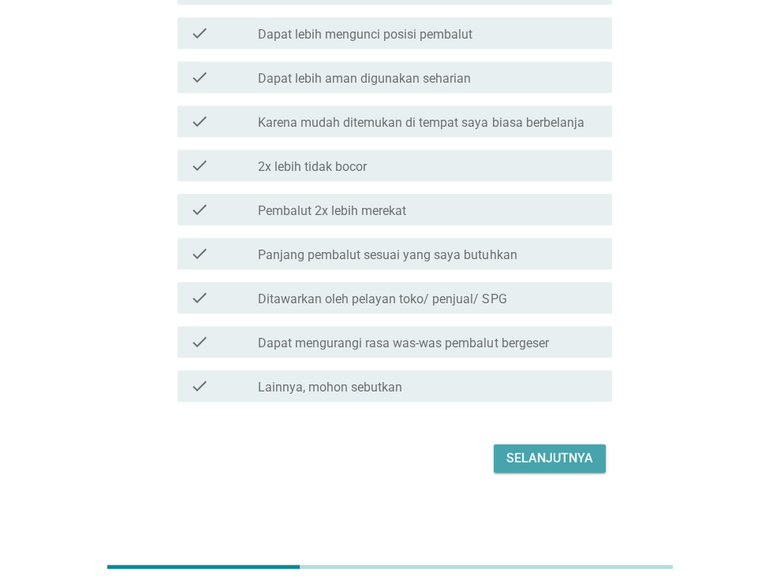
click at [552, 447] on button "Selanjutnya" at bounding box center [549, 459] width 112 height 28
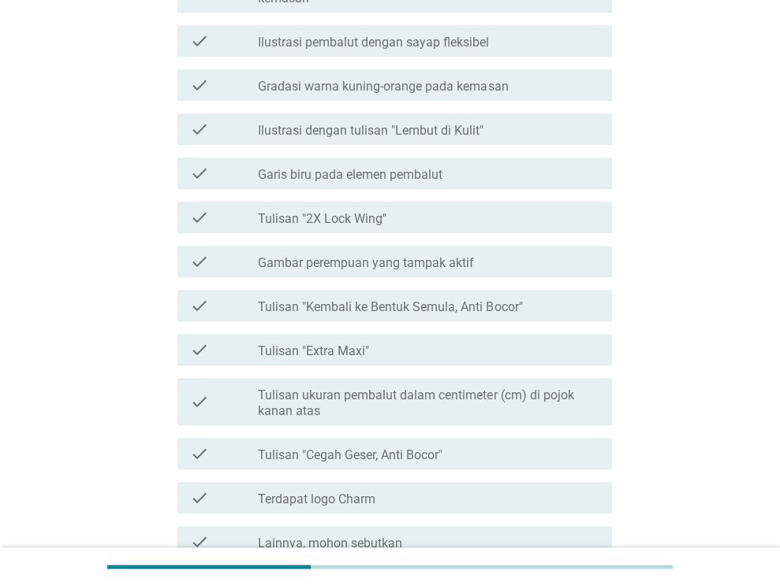
scroll to position [867, 0]
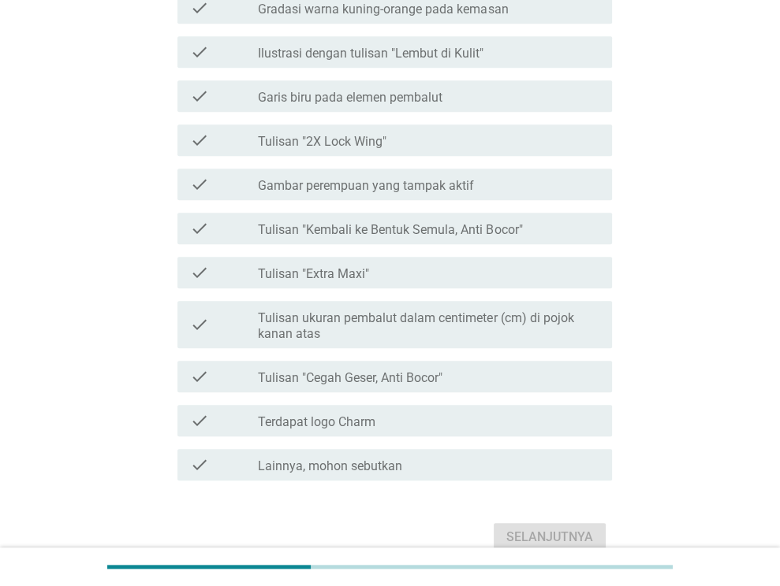
click at [418, 430] on div "check_box_outline_blank Terdapat logo Charm" at bounding box center [428, 420] width 341 height 19
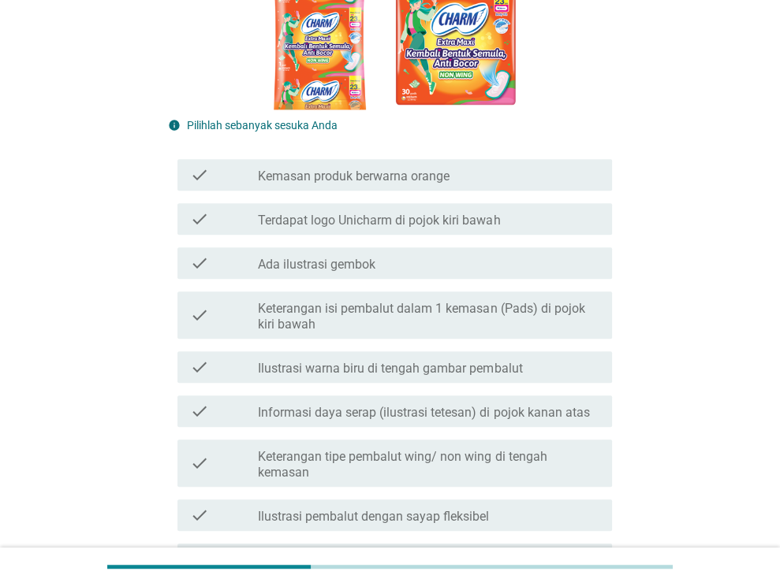
scroll to position [444, 0]
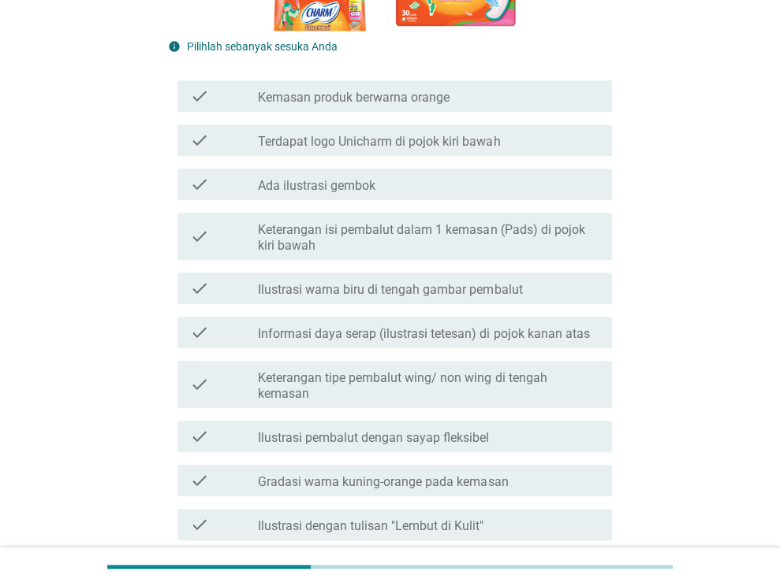
click at [536, 392] on label "Keterangan tipe pembalut wing/ non wing di tengah kemasan" at bounding box center [428, 386] width 341 height 32
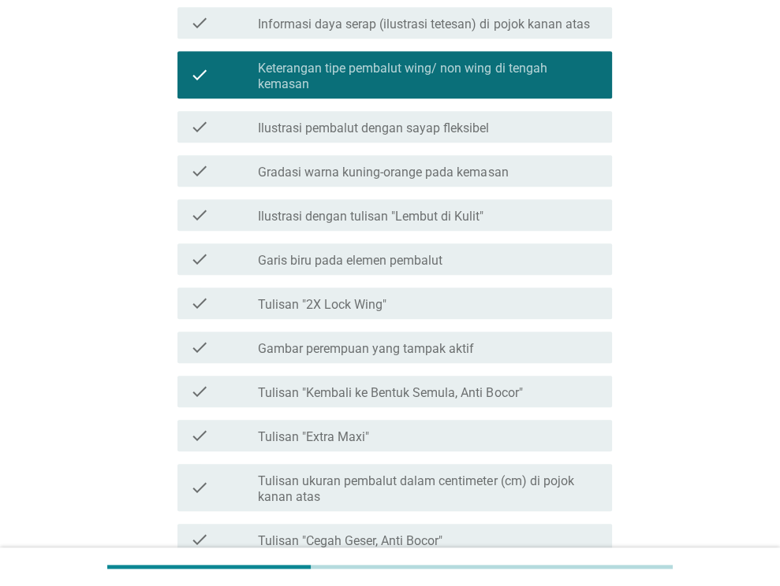
scroll to position [759, 0]
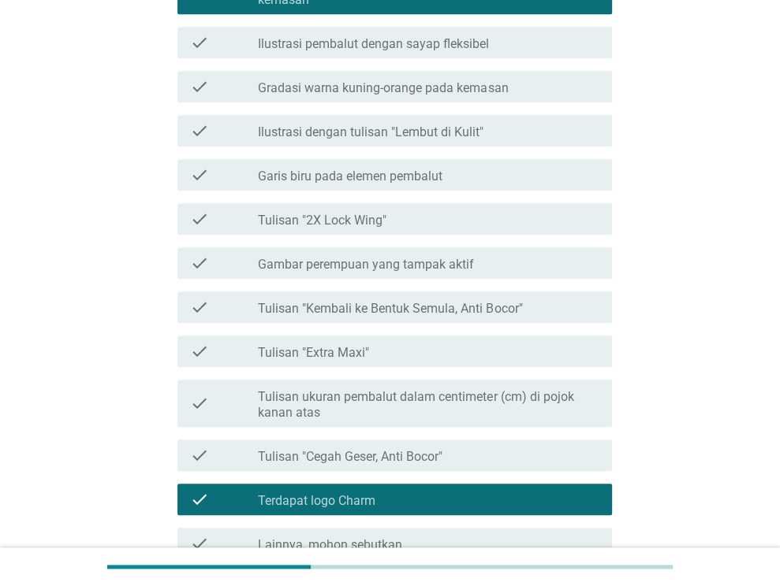
click at [509, 415] on label "Tulisan ukuran pembalut dalam centimeter (cm) di pojok kanan atas" at bounding box center [428, 405] width 341 height 32
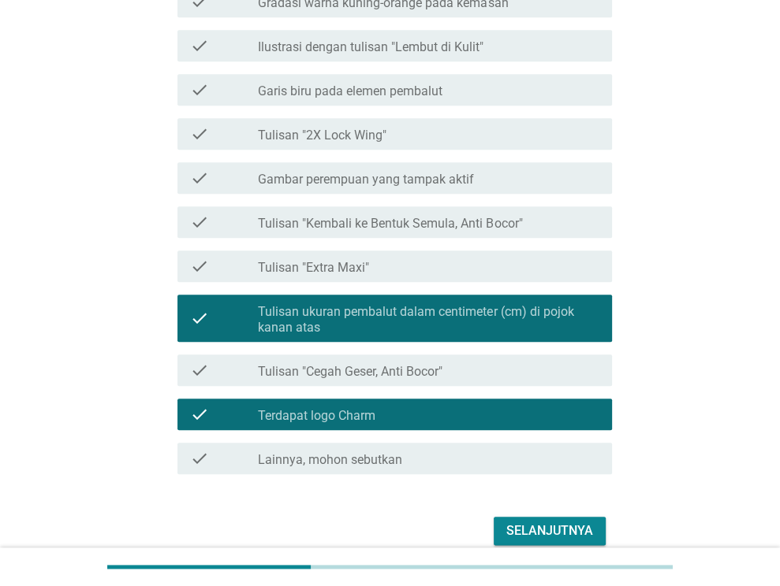
scroll to position [996, 0]
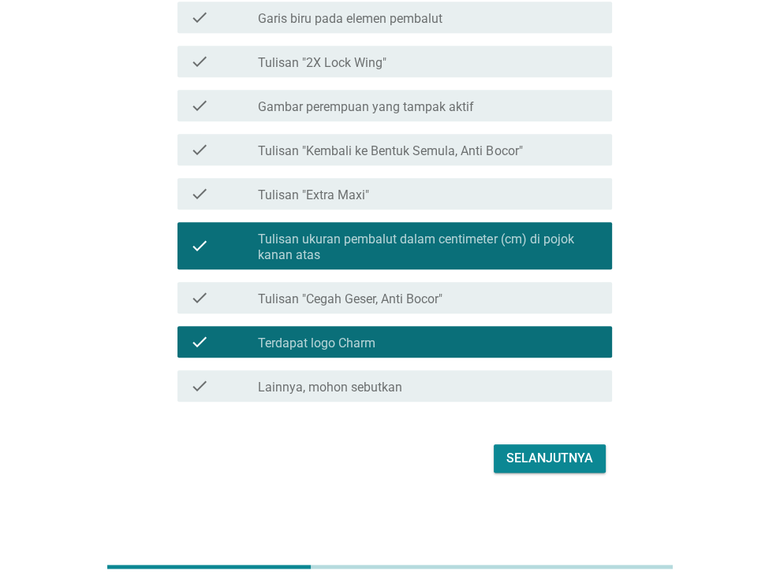
click at [579, 454] on div "Selanjutnya" at bounding box center [549, 458] width 87 height 19
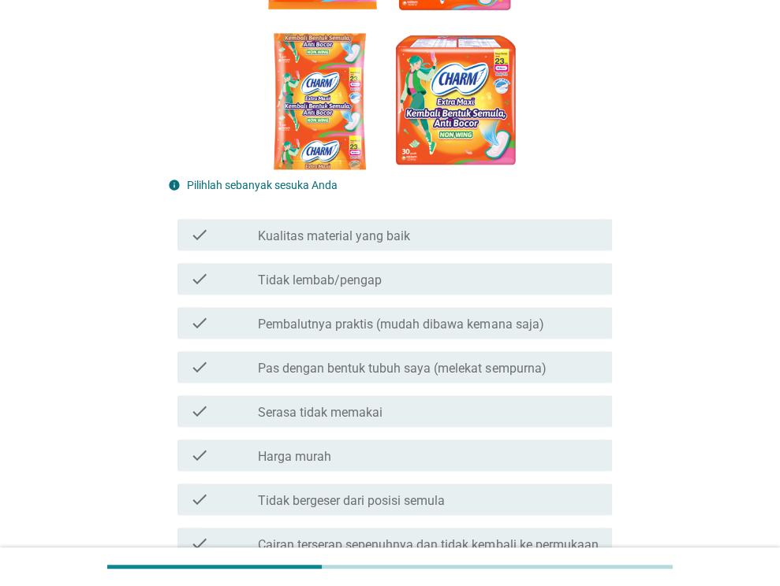
scroll to position [394, 0]
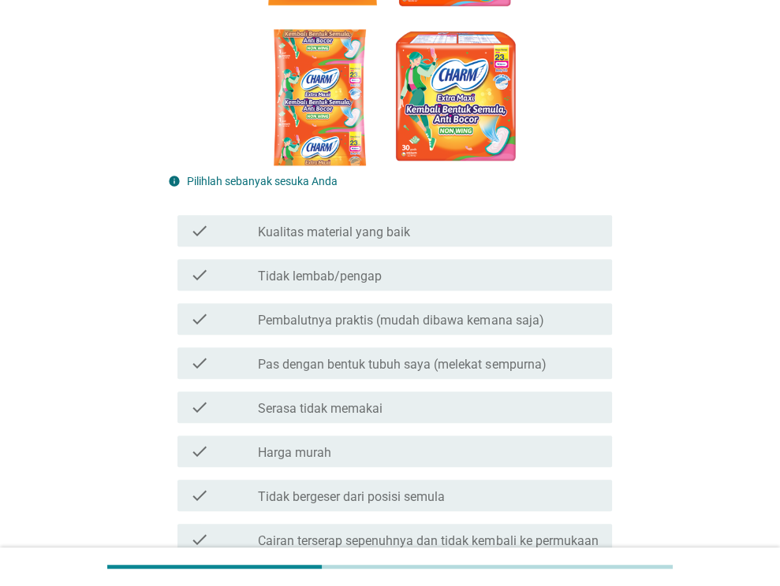
click at [438, 240] on div "check_box_outline_blank Kualitas material yang baik" at bounding box center [428, 231] width 341 height 19
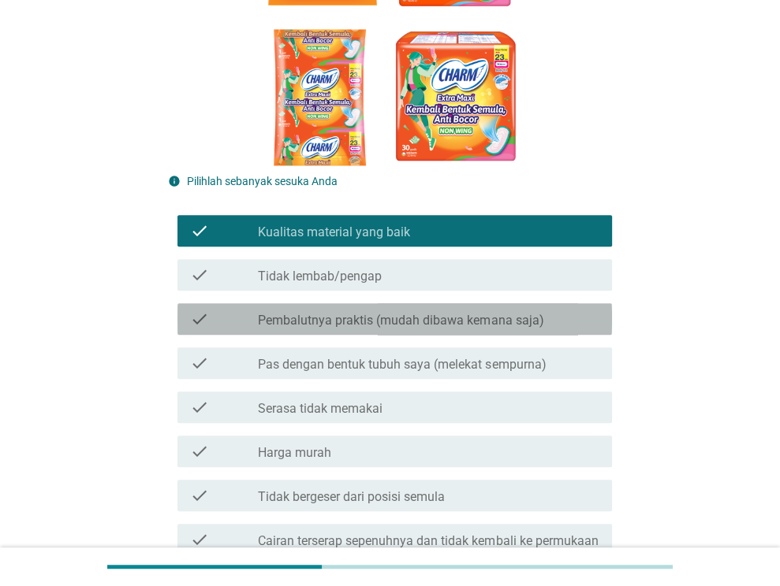
click at [423, 329] on div "check_box_outline_blank Pembalutnya praktis (mudah dibawa kemana saja)" at bounding box center [428, 319] width 341 height 19
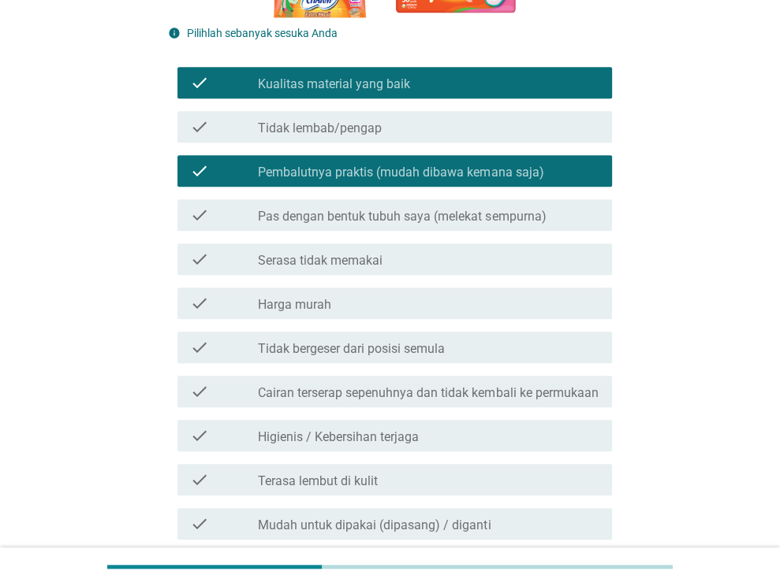
scroll to position [552, 0]
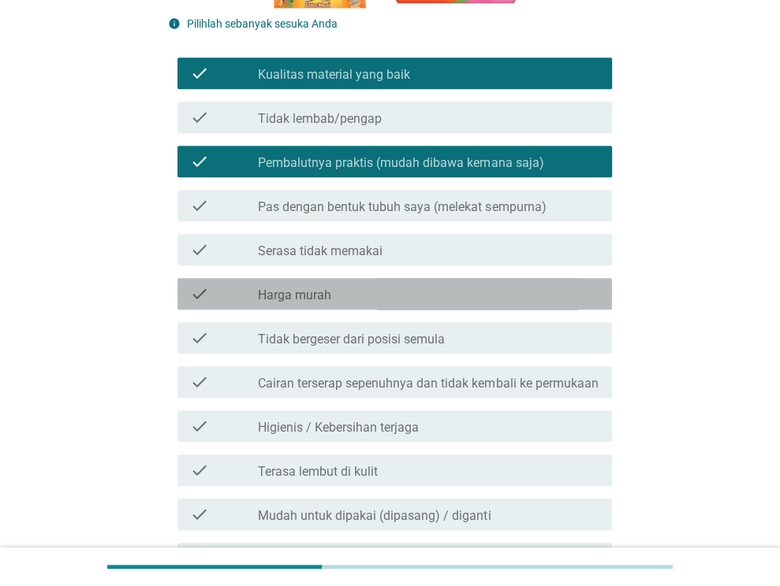
click at [429, 303] on div "check_box_outline_blank Harga murah" at bounding box center [428, 294] width 341 height 19
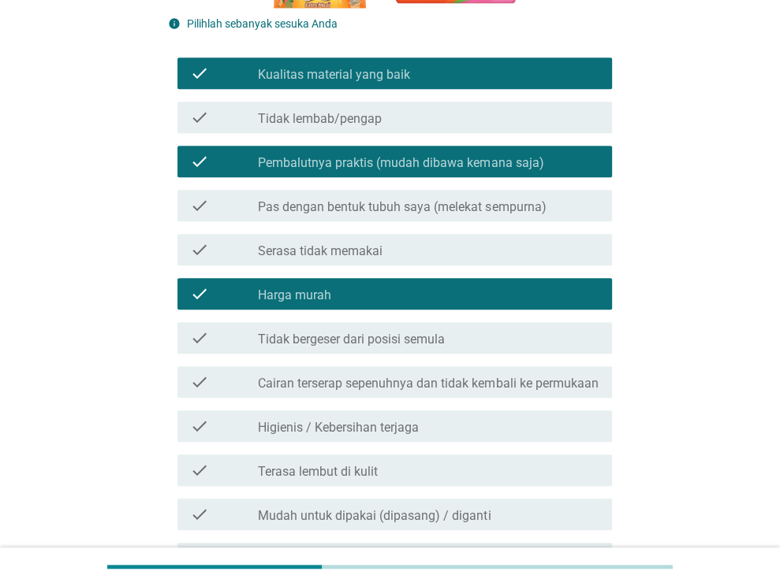
click at [456, 392] on label "Cairan terserap sepenuhnya dan tidak kembali ke permukaan" at bounding box center [428, 384] width 340 height 16
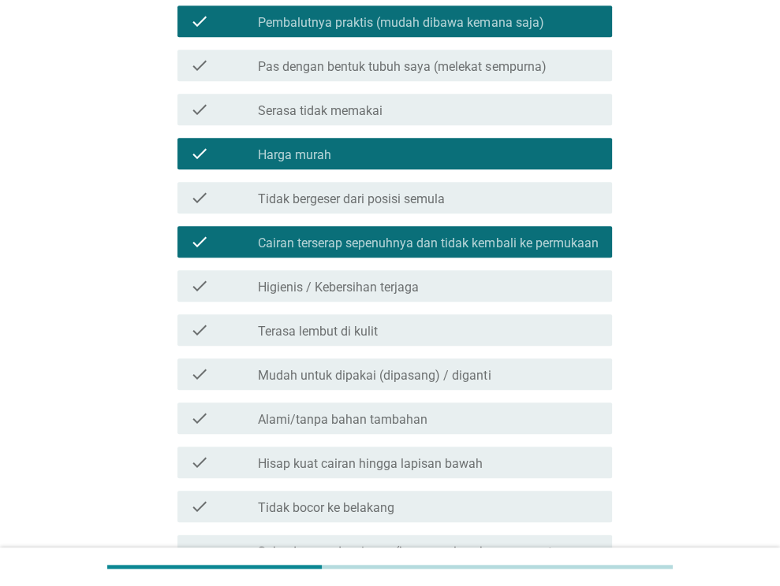
scroll to position [788, 0]
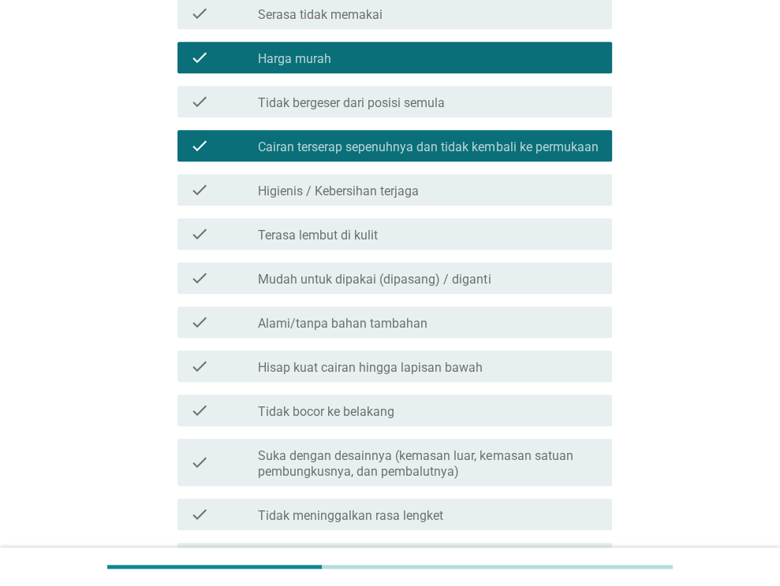
click at [486, 244] on div "check_box_outline_blank Terasa lembut di kulit" at bounding box center [428, 234] width 341 height 19
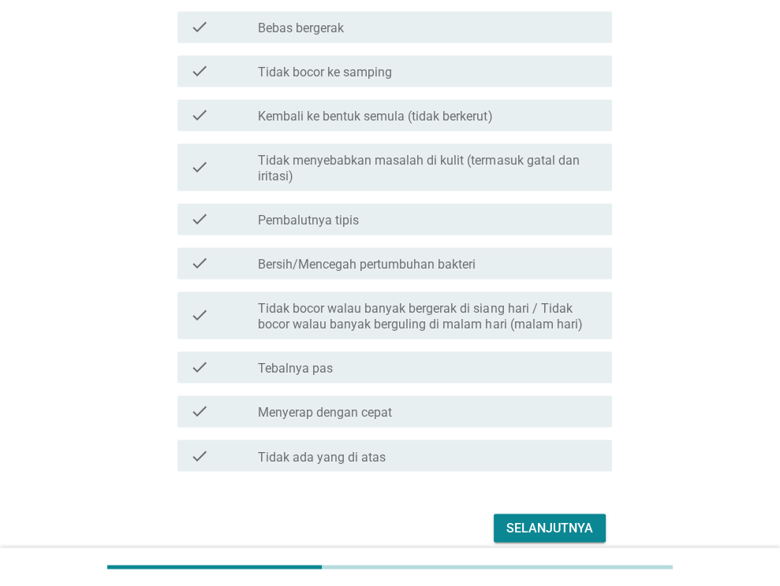
scroll to position [1577, 0]
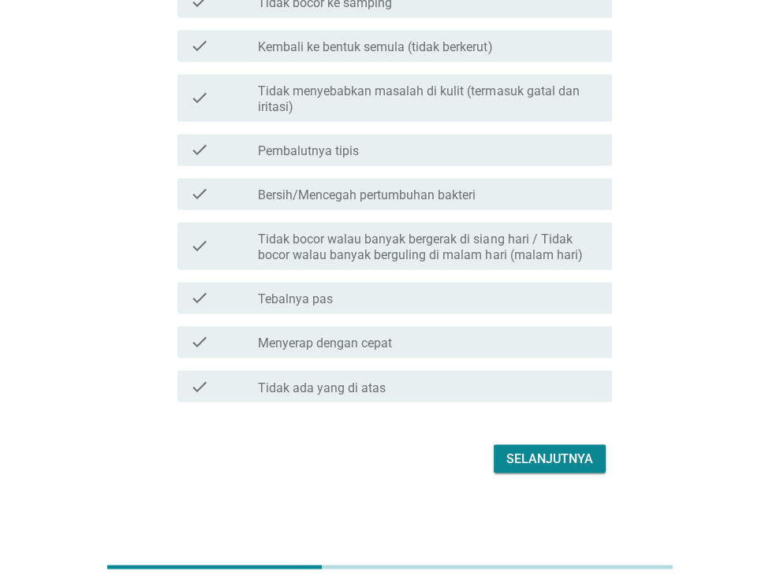
click at [575, 468] on div "Selanjutnya" at bounding box center [549, 458] width 87 height 19
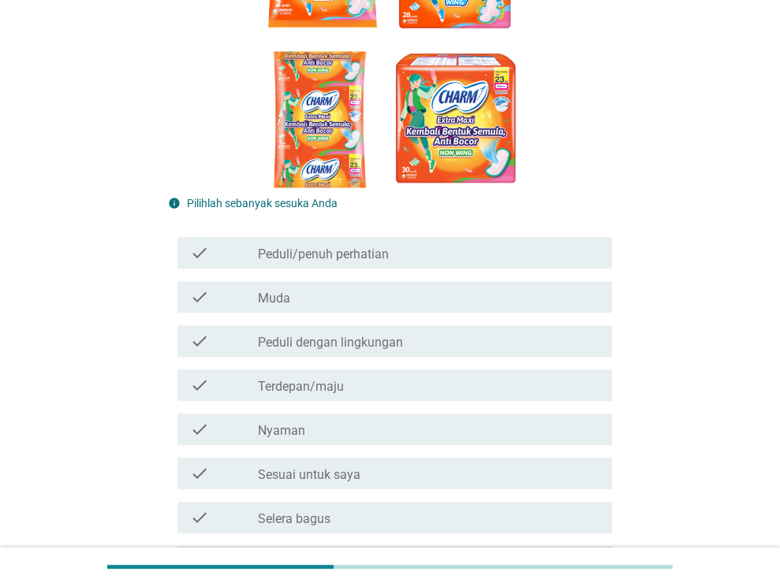
scroll to position [473, 0]
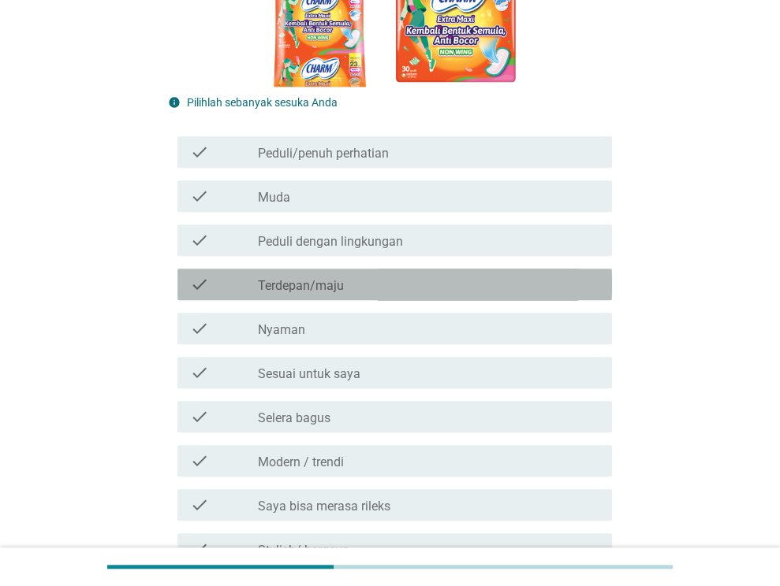
click at [415, 289] on div "check_box_outline_blank Terdepan/maju" at bounding box center [428, 284] width 341 height 19
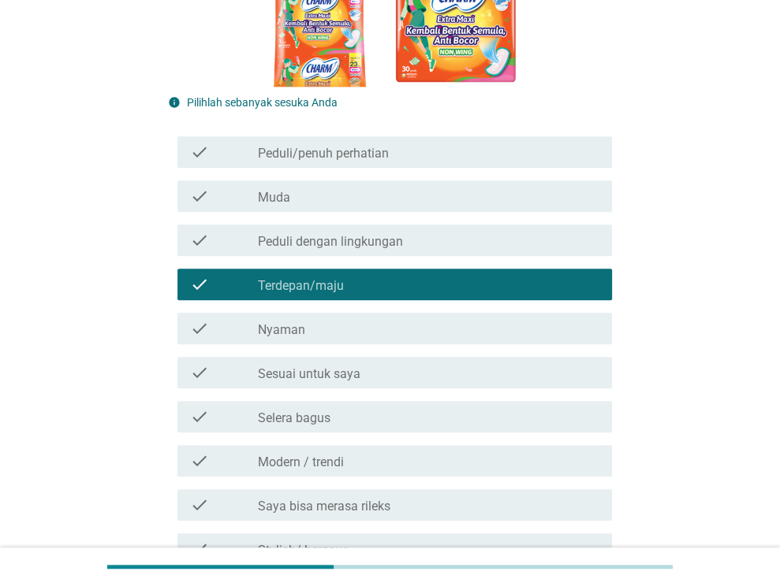
click at [407, 324] on div "check_box_outline_blank Nyaman" at bounding box center [428, 328] width 341 height 19
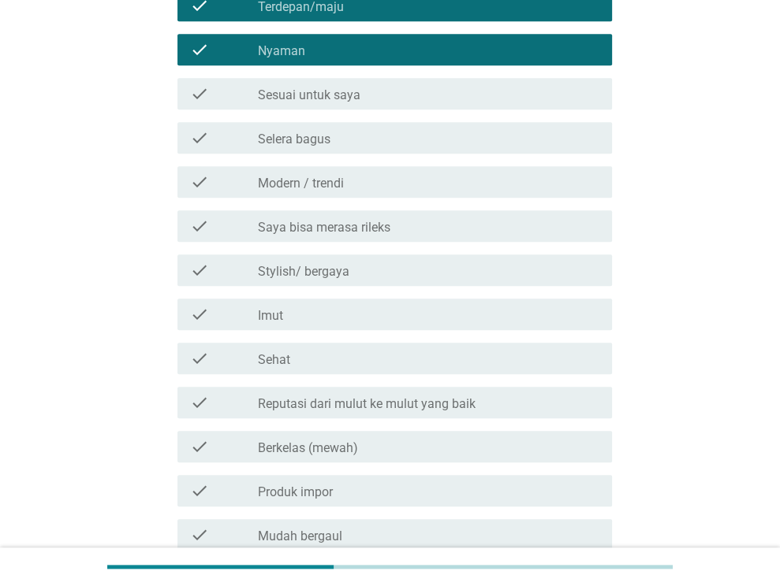
scroll to position [788, 0]
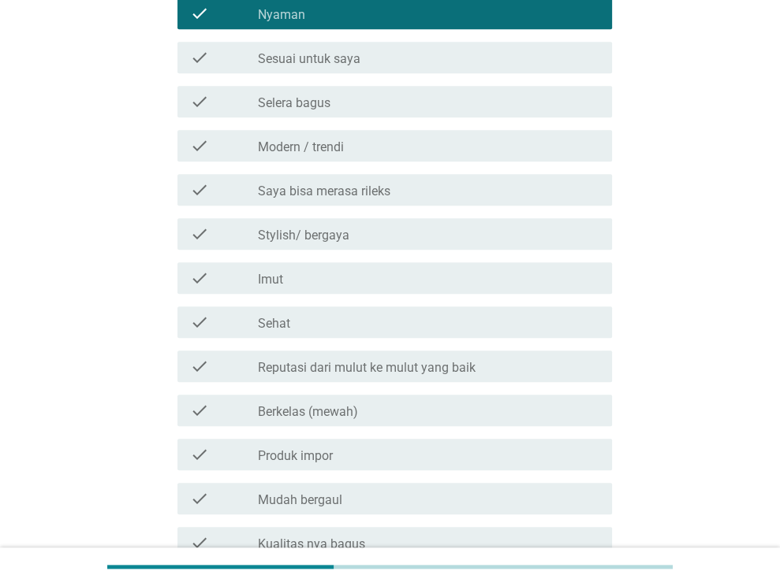
click at [375, 374] on label "Reputasi dari mulut ke mulut yang baik" at bounding box center [367, 368] width 218 height 16
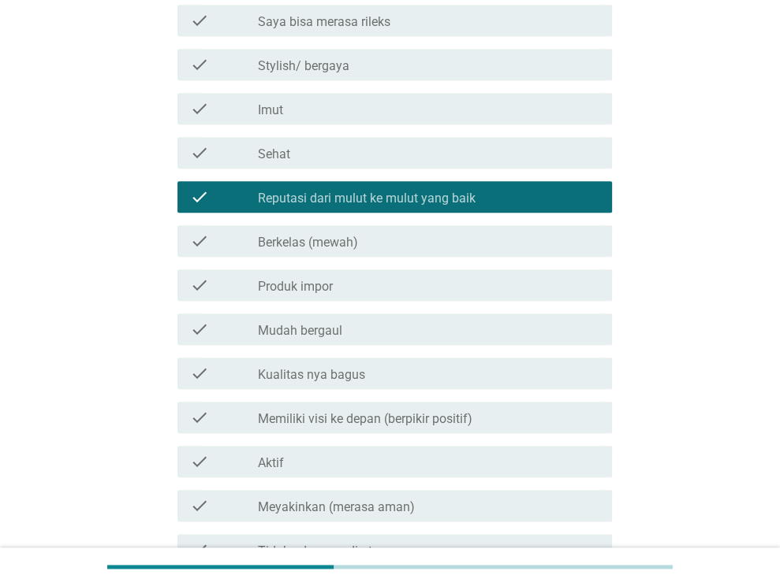
scroll to position [1122, 0]
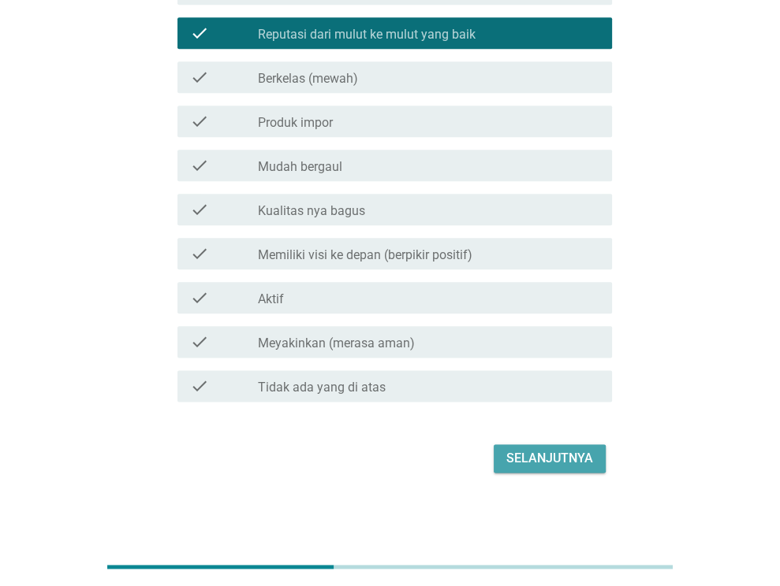
click at [588, 448] on button "Selanjutnya" at bounding box center [549, 459] width 112 height 28
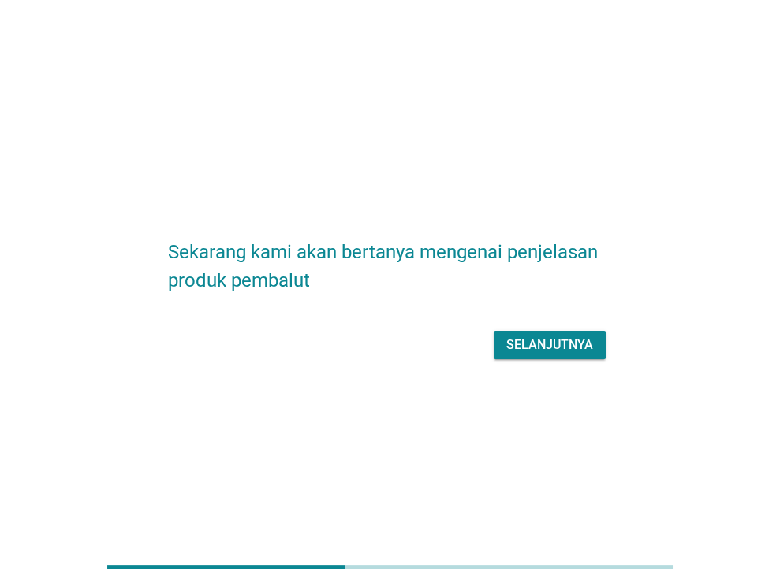
click at [562, 339] on div "Selanjutnya" at bounding box center [549, 345] width 87 height 19
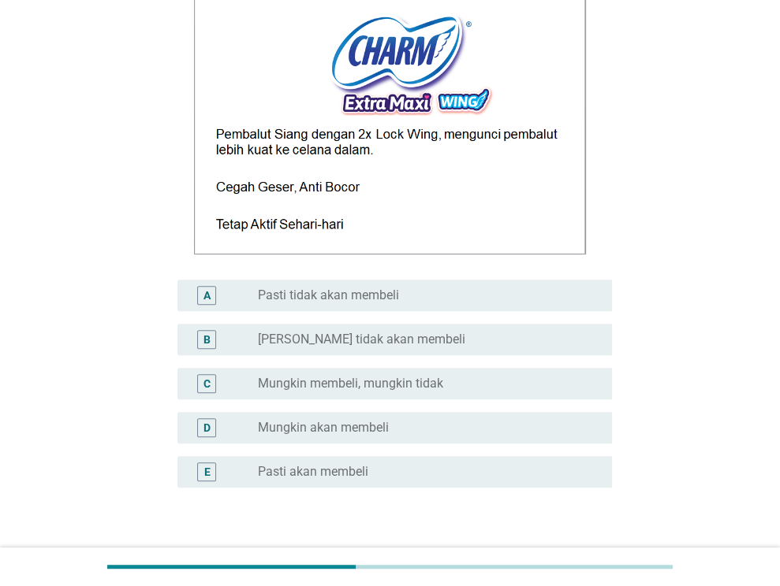
scroll to position [315, 0]
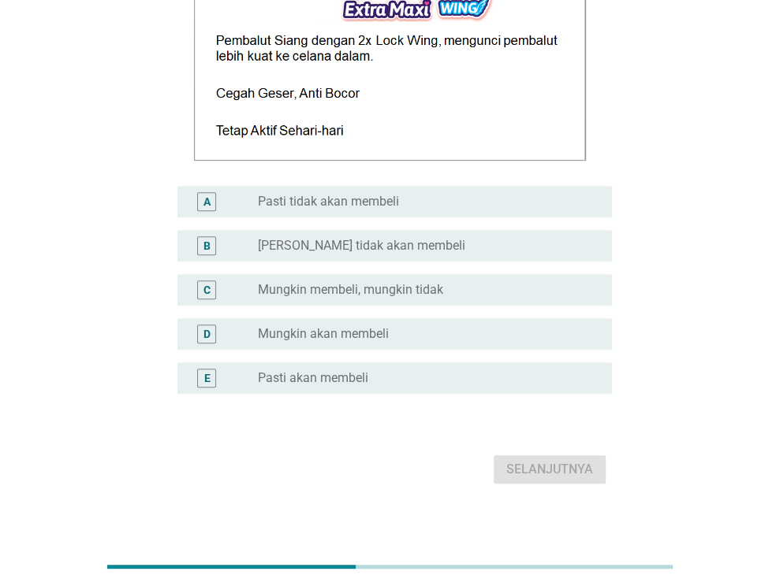
click at [482, 338] on div "radio_button_unchecked Mungkin akan membeli" at bounding box center [422, 334] width 329 height 16
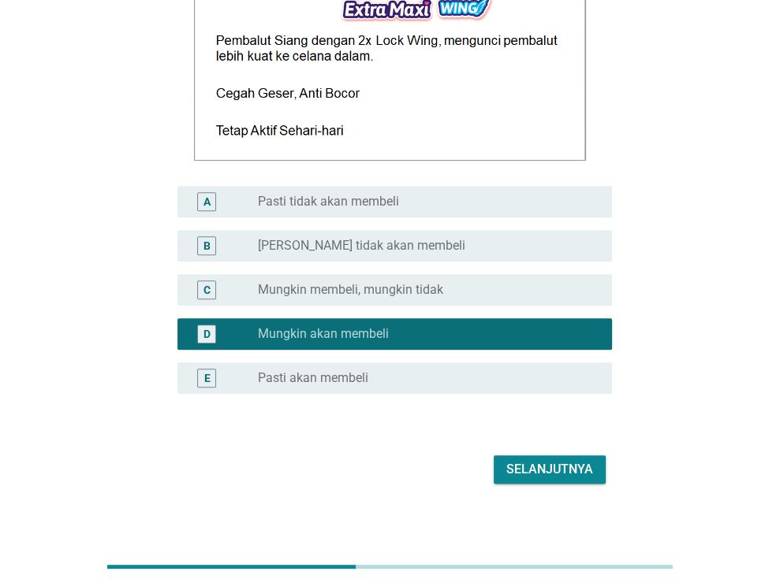
click at [571, 476] on div "Selanjutnya" at bounding box center [549, 469] width 87 height 19
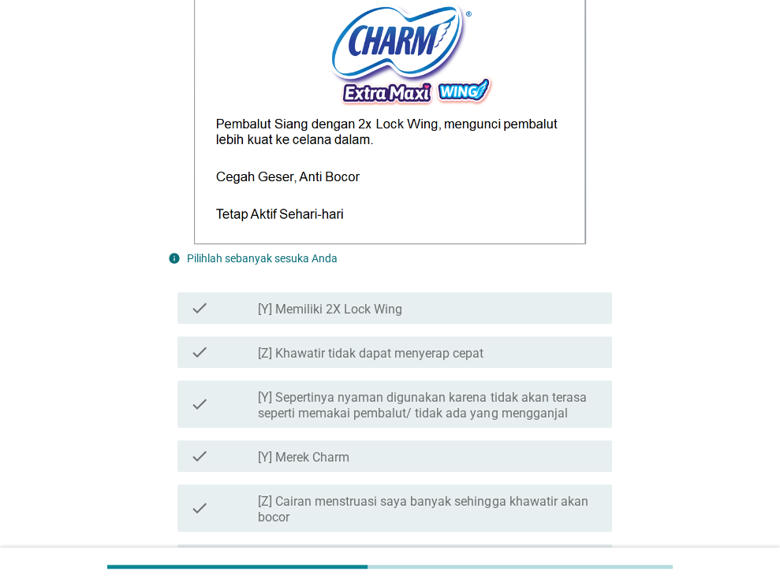
scroll to position [552, 0]
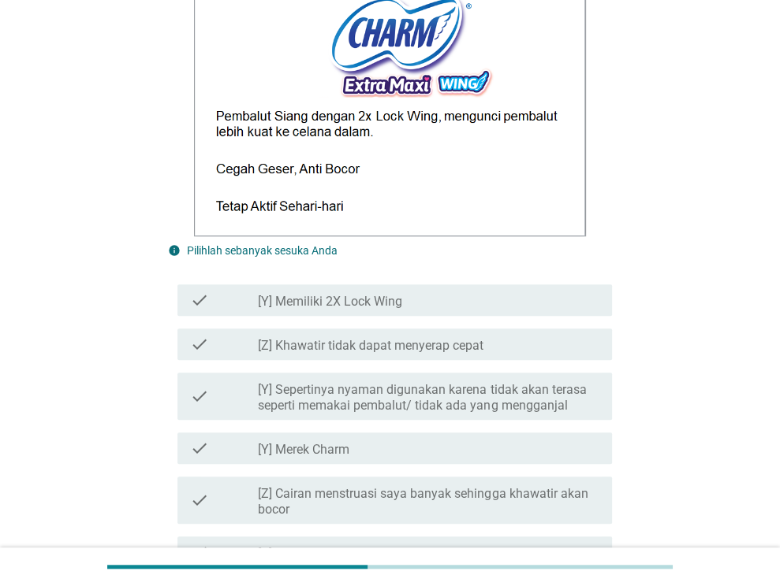
click at [449, 303] on div "check_box_outline_blank [Y] Memiliki 2X Lock Wing" at bounding box center [428, 300] width 341 height 19
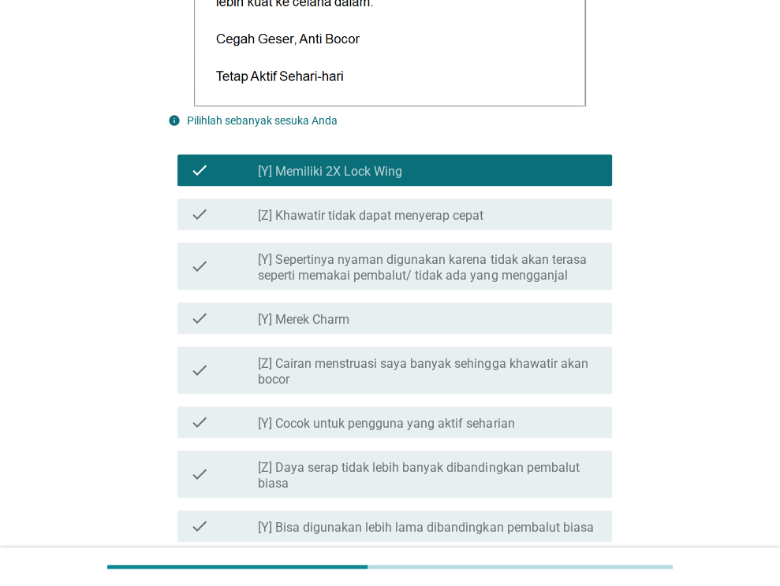
scroll to position [709, 0]
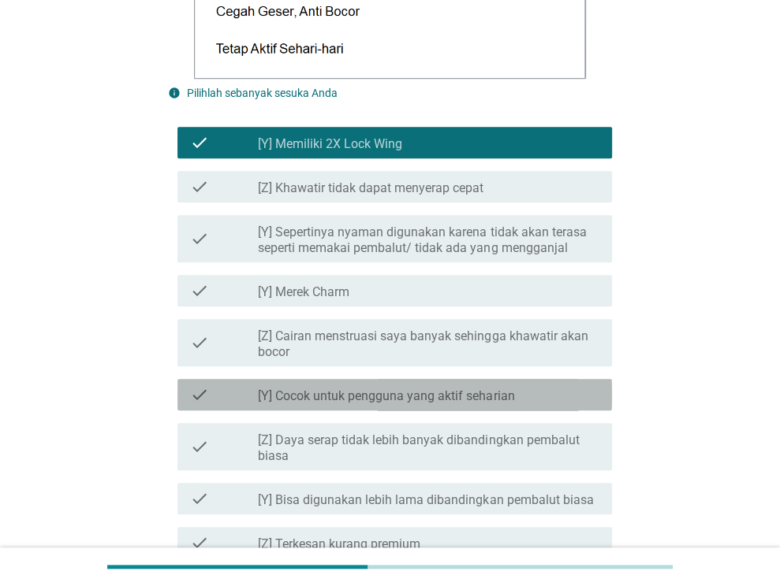
click at [448, 400] on label "[Y] Cocok untuk pengguna yang aktif seharian" at bounding box center [386, 397] width 256 height 16
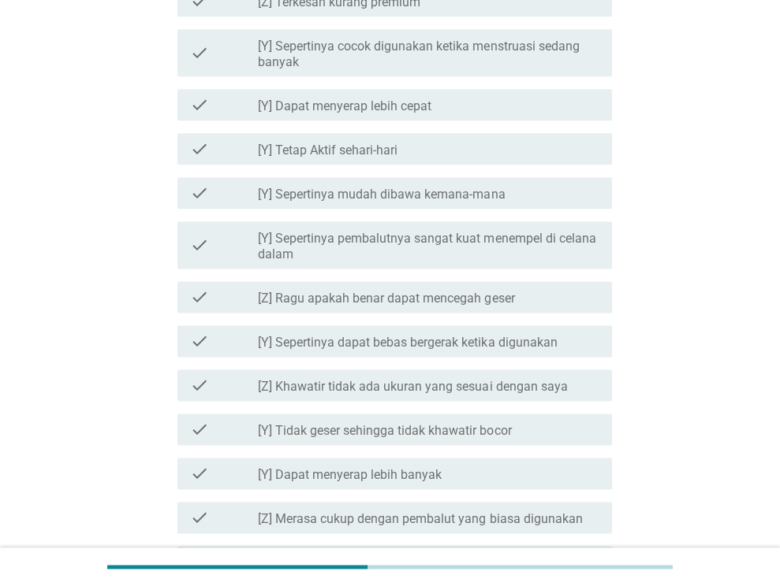
scroll to position [1261, 0]
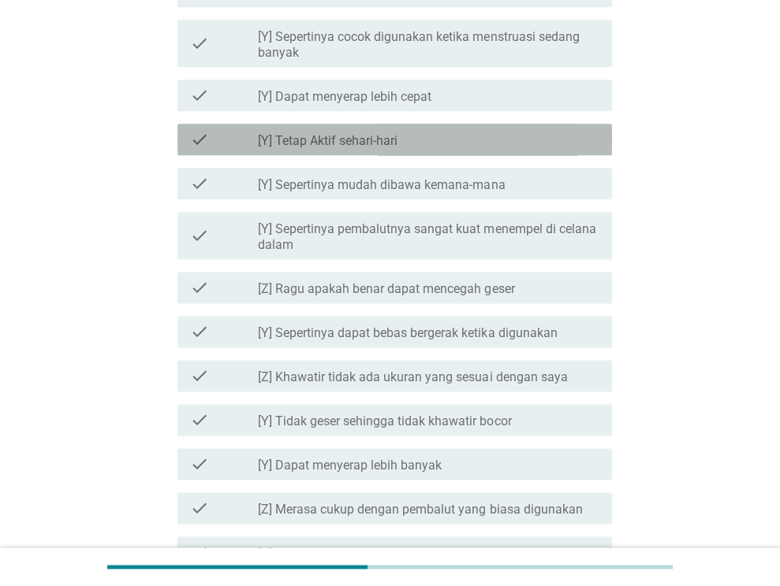
click at [455, 147] on div "check_box_outline_blank [Y] Tetap Aktif sehari-hari" at bounding box center [428, 139] width 341 height 19
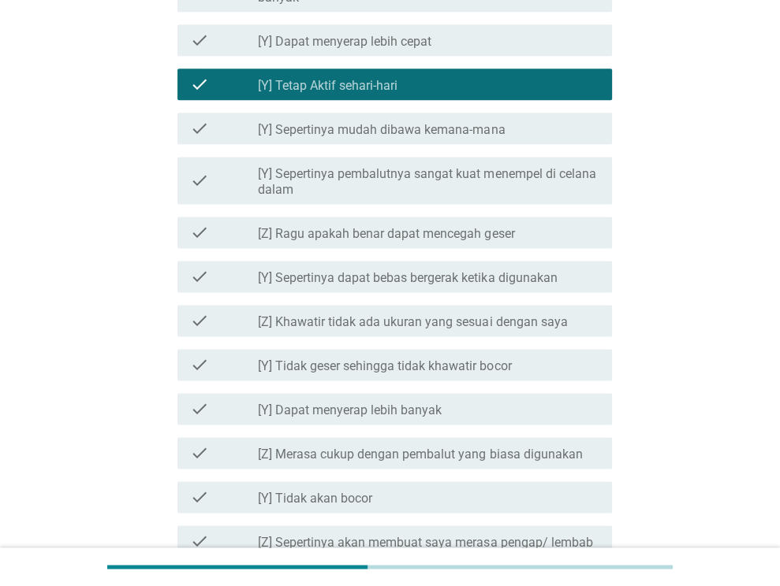
scroll to position [1340, 0]
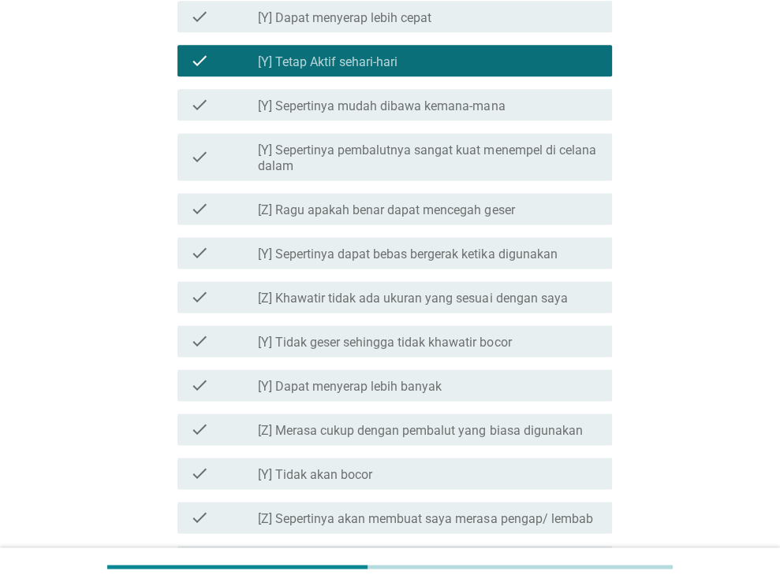
click at [534, 253] on label "[Y] Sepertinya dapat bebas bergerak ketika digunakan" at bounding box center [407, 255] width 299 height 16
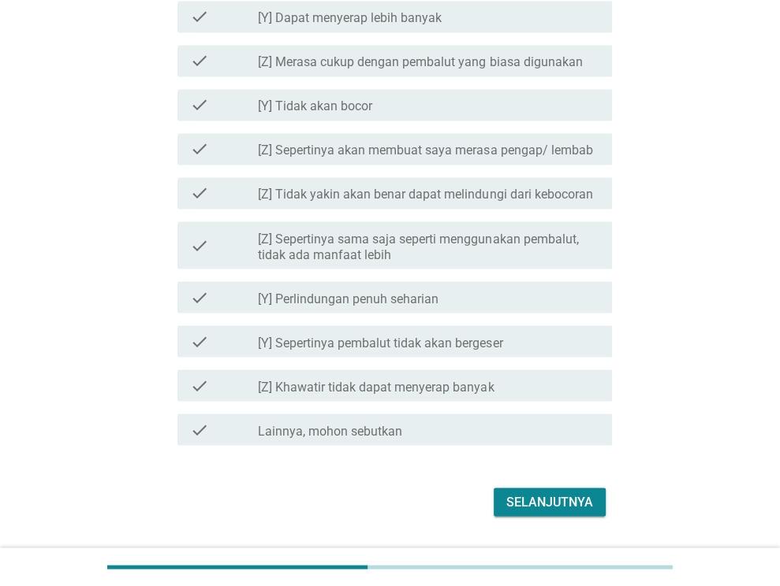
scroll to position [1752, 0]
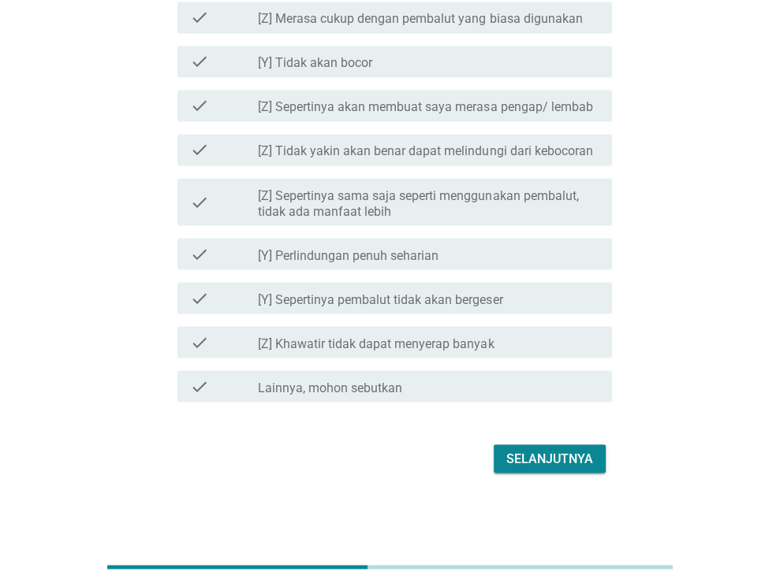
click at [543, 462] on div "Selanjutnya" at bounding box center [549, 458] width 87 height 19
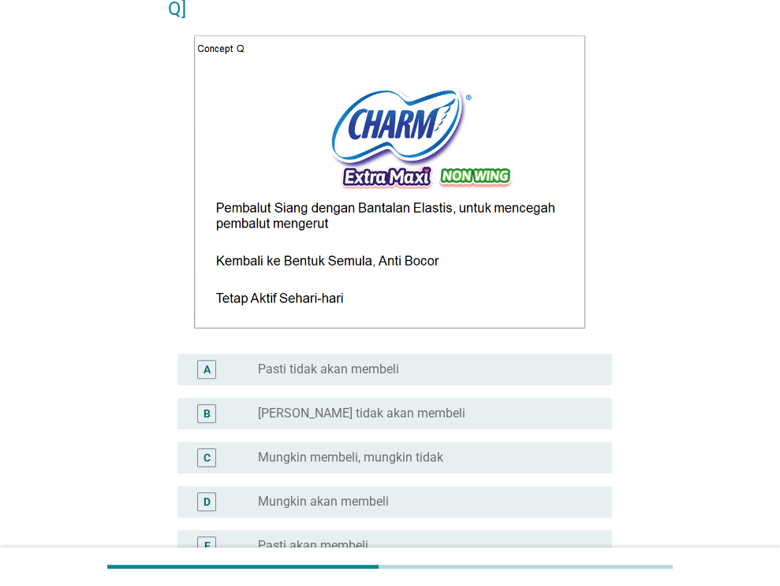
scroll to position [236, 0]
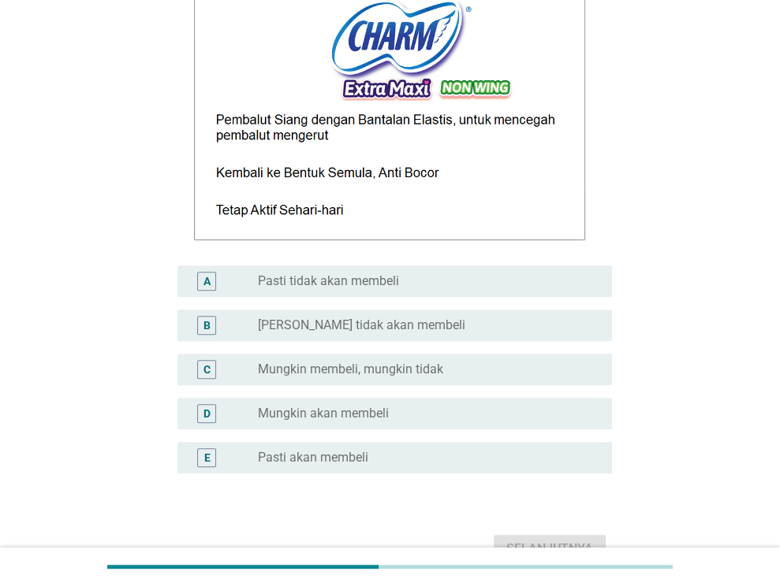
click at [528, 374] on div "radio_button_unchecked Mungkin membeli, mungkin tidak" at bounding box center [422, 370] width 329 height 16
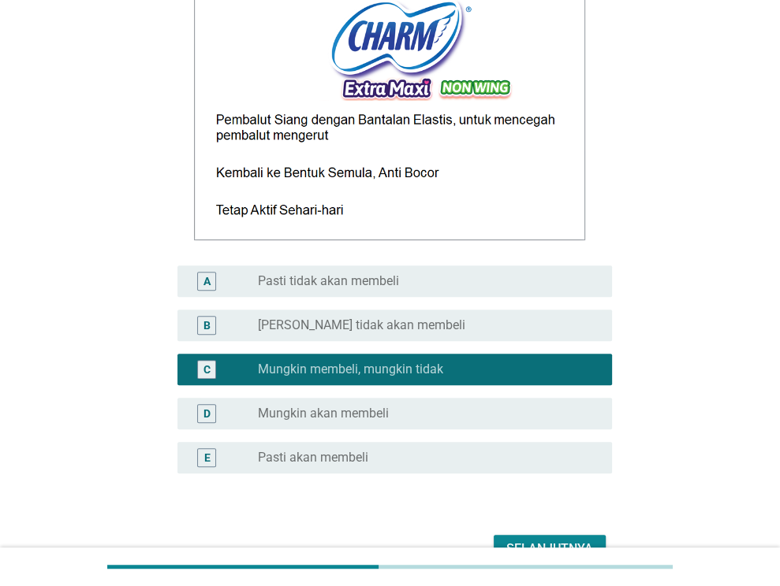
scroll to position [326, 0]
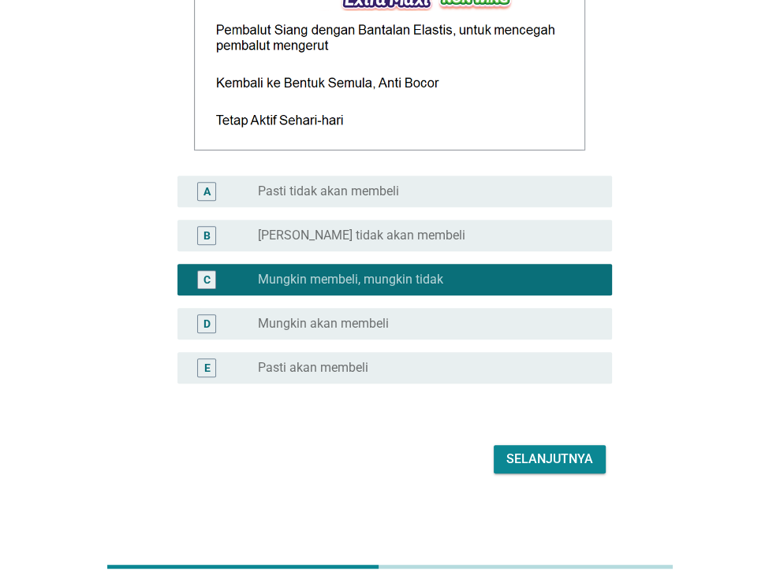
click at [571, 450] on div "Selanjutnya" at bounding box center [549, 459] width 87 height 19
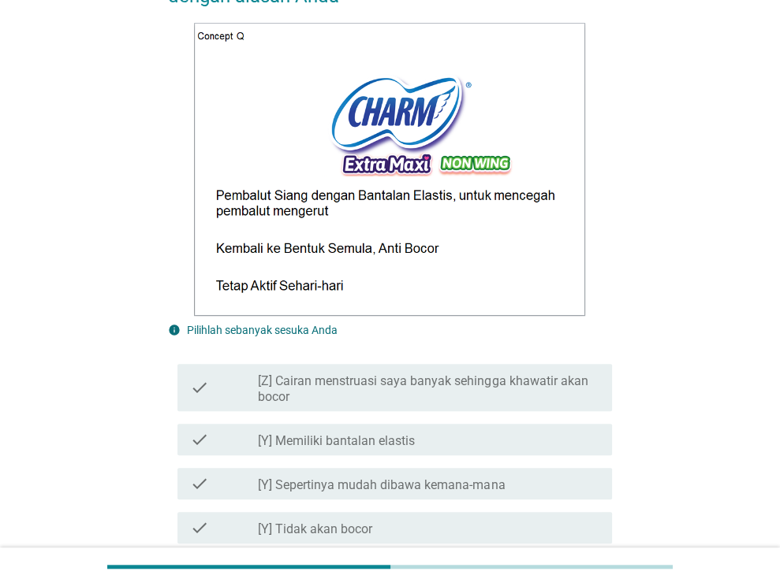
scroll to position [315, 0]
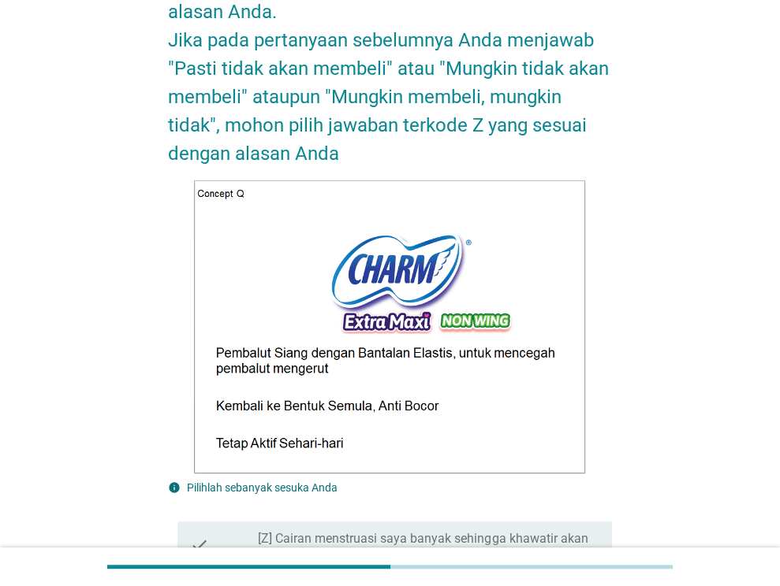
click at [474, 533] on label "[Z] Cairan menstruasi saya banyak sehingga khawatir akan bocor" at bounding box center [428, 547] width 341 height 32
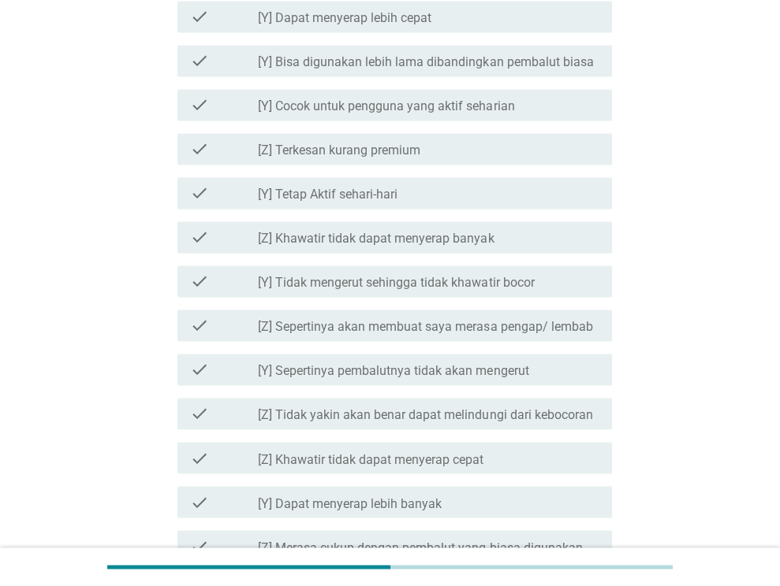
scroll to position [1498, 0]
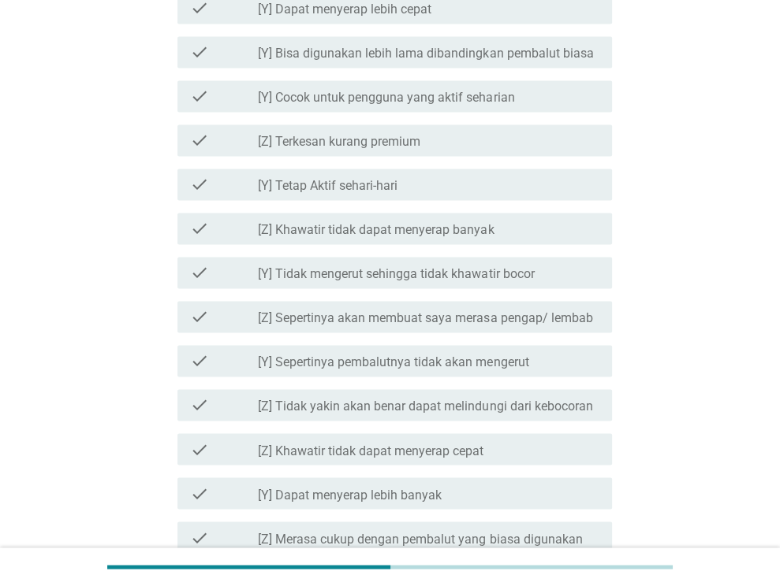
click at [594, 403] on div "check_box_outline_blank [Z] Tidak yakin akan benar dapat melindungi dari keboco…" at bounding box center [428, 405] width 341 height 19
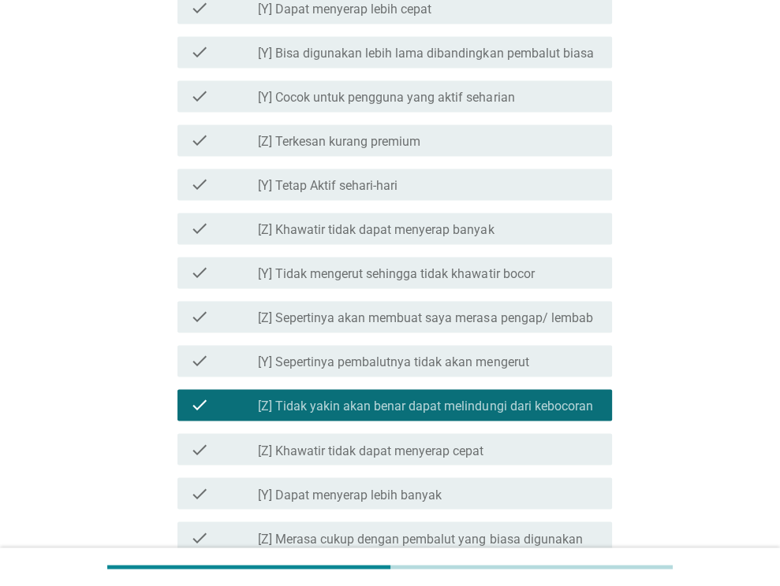
scroll to position [1737, 0]
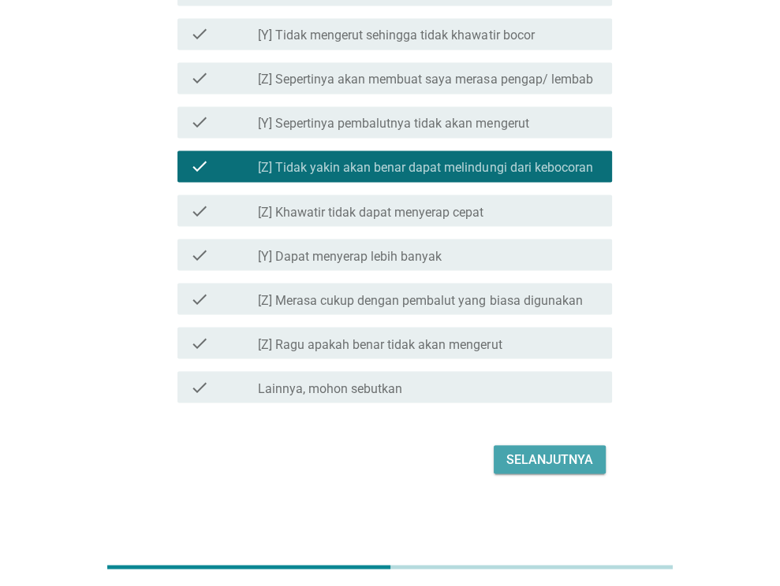
click at [563, 453] on div "Selanjutnya" at bounding box center [549, 459] width 87 height 19
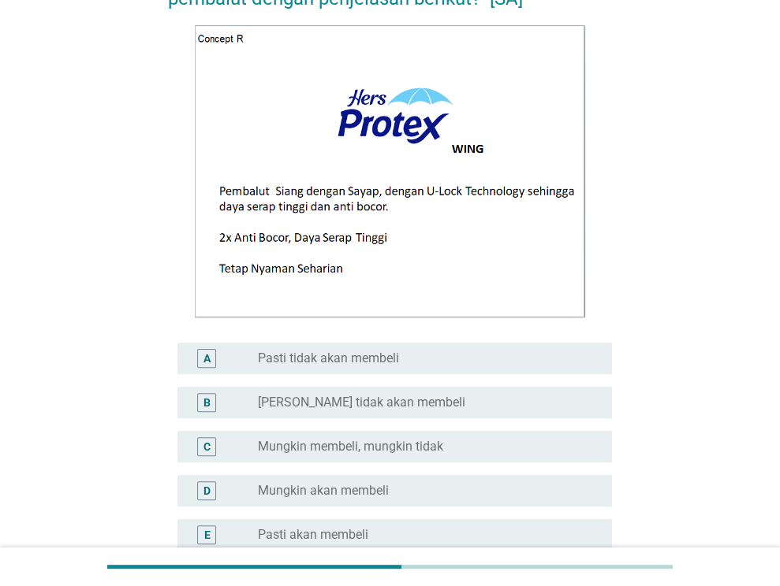
scroll to position [158, 0]
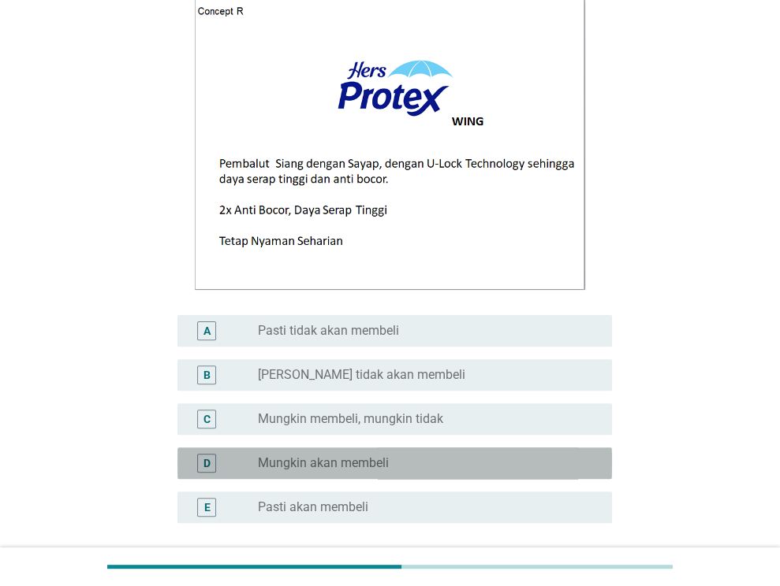
click at [489, 474] on div "D radio_button_unchecked Mungkin akan membeli" at bounding box center [394, 464] width 434 height 32
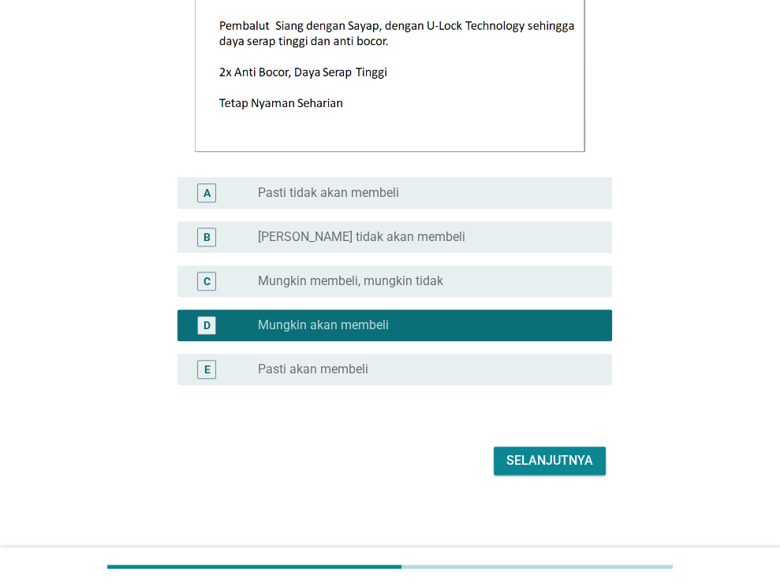
scroll to position [297, 0]
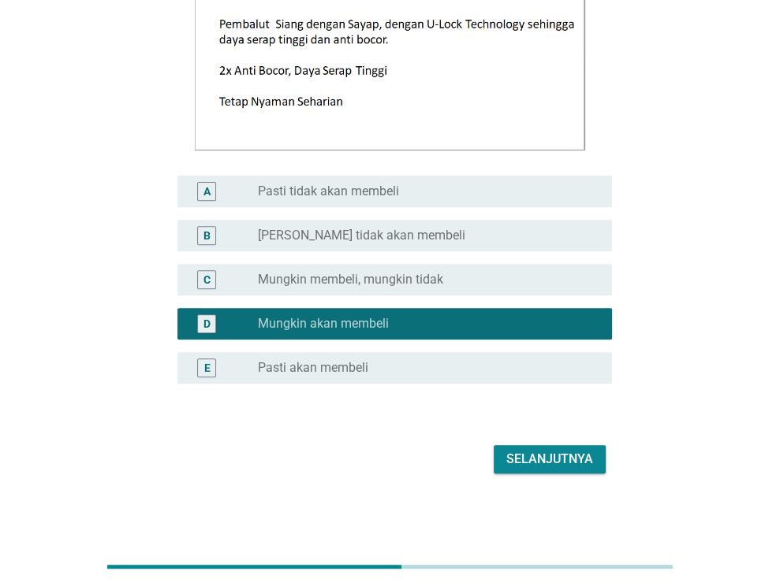
click at [590, 464] on div "Selanjutnya" at bounding box center [549, 459] width 87 height 19
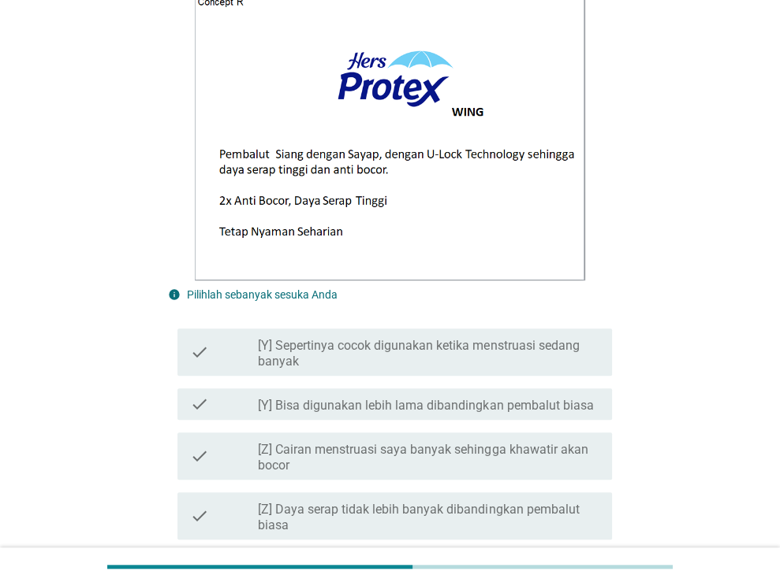
scroll to position [552, 0]
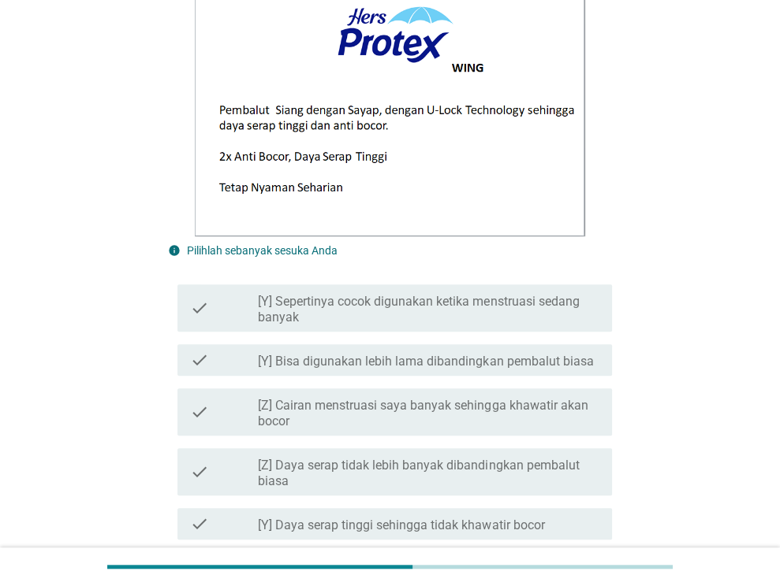
click at [489, 311] on label "[Y] Sepertinya cocok digunakan ketika menstruasi sedang banyak" at bounding box center [428, 310] width 341 height 32
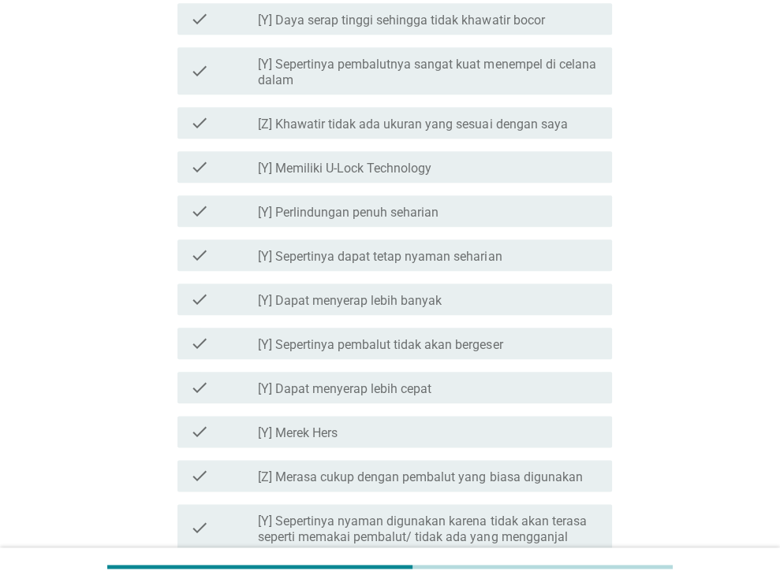
scroll to position [1104, 0]
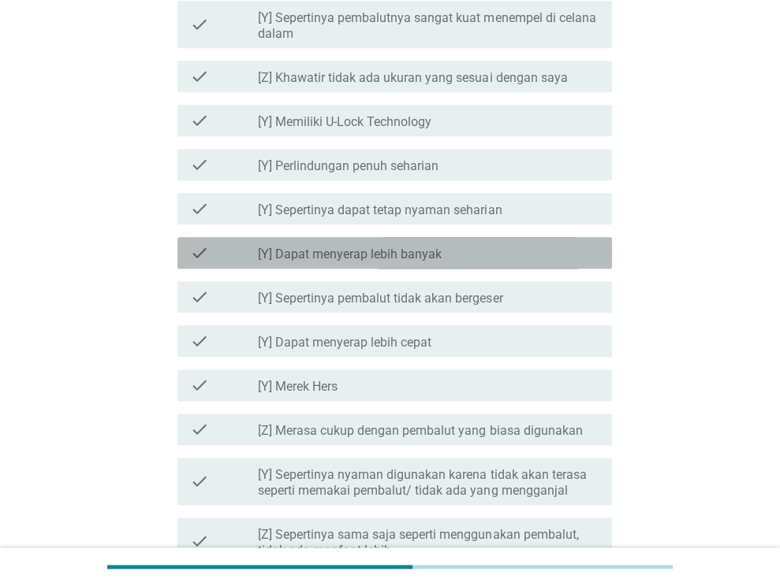
click at [513, 264] on div "check check_box_outline_blank [Y] Dapat menyerap lebih banyak" at bounding box center [394, 253] width 434 height 32
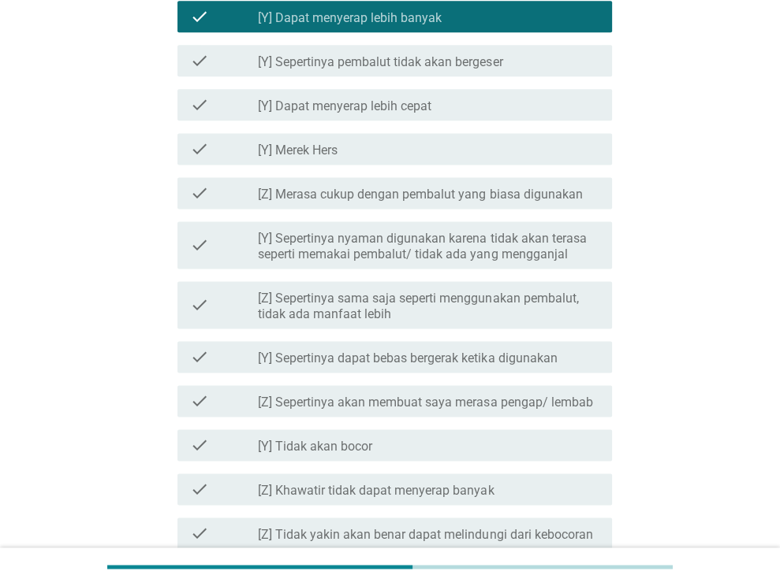
scroll to position [1708, 0]
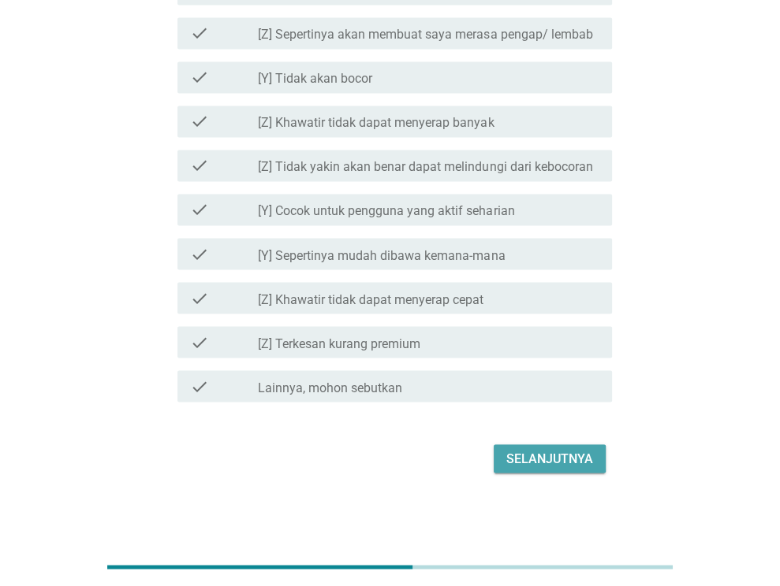
click at [556, 467] on div "Selanjutnya" at bounding box center [549, 458] width 87 height 19
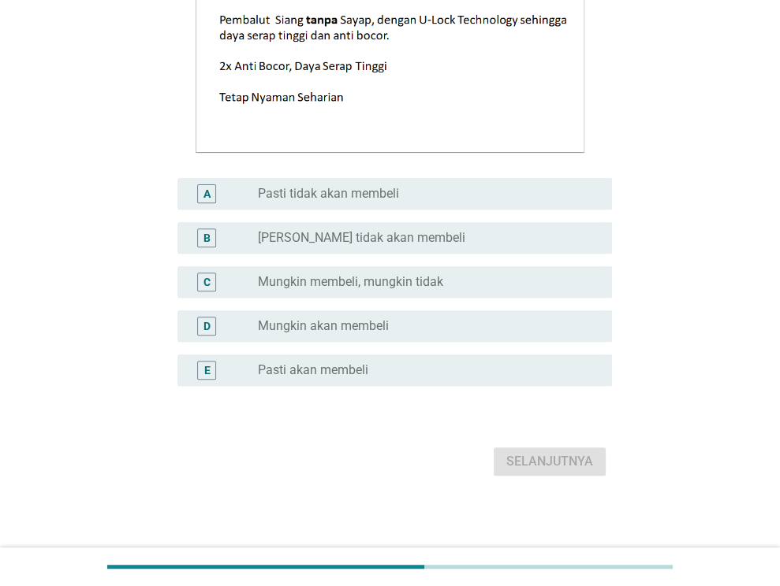
scroll to position [297, 0]
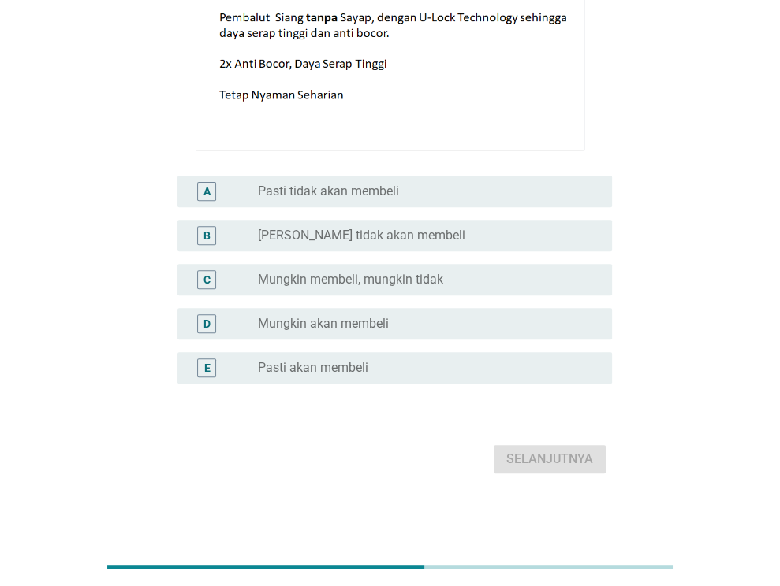
click at [467, 274] on div "radio_button_unchecked Mungkin membeli, mungkin tidak" at bounding box center [422, 280] width 329 height 16
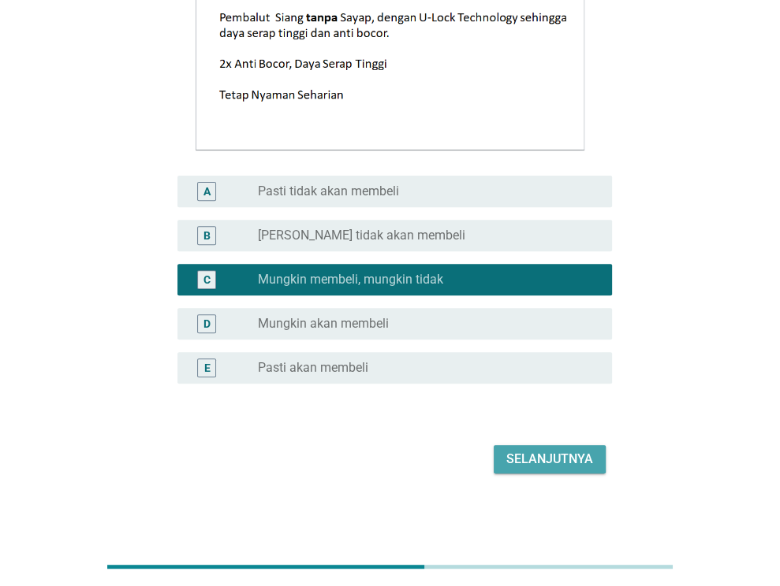
click at [557, 459] on div "Selanjutnya" at bounding box center [549, 459] width 87 height 19
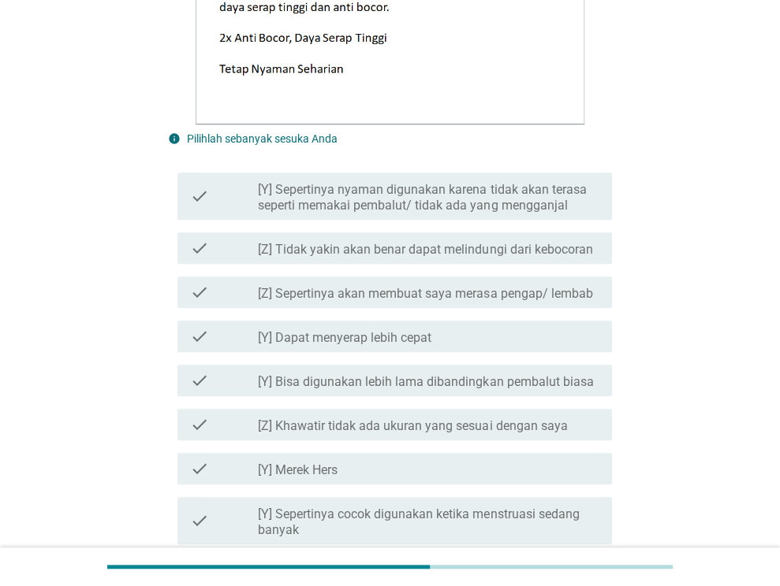
scroll to position [709, 0]
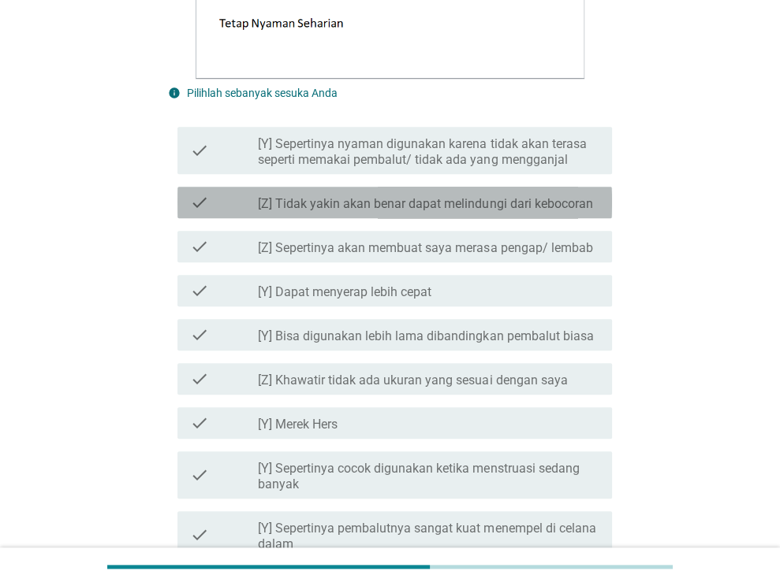
click at [555, 207] on label "[Z] Tidak yakin akan benar dapat melindungi dari kebocoran" at bounding box center [425, 204] width 334 height 16
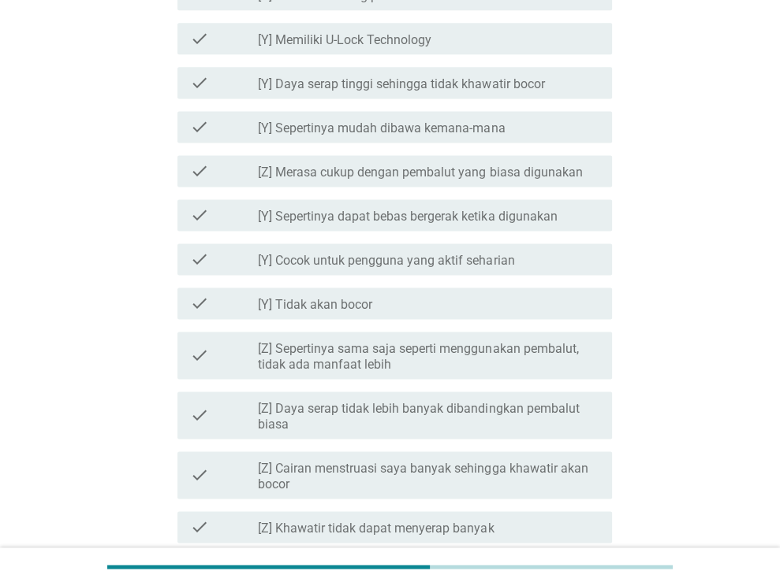
scroll to position [1419, 0]
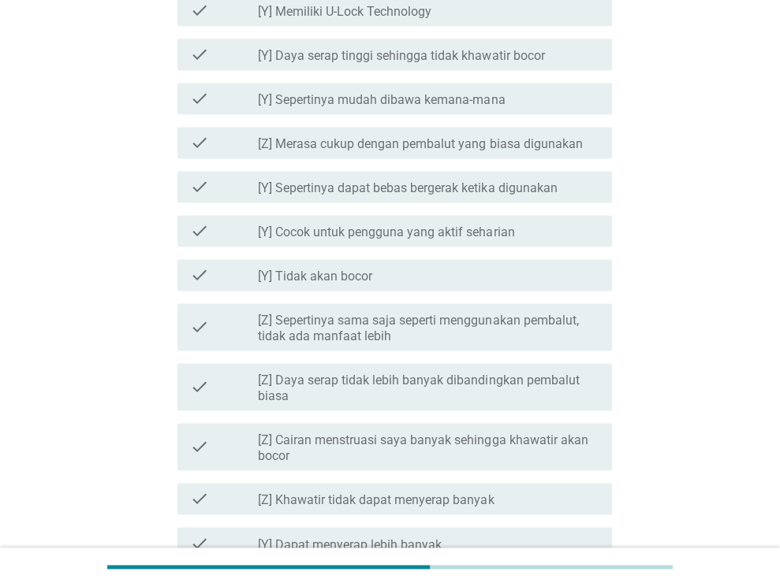
click at [558, 447] on label "[Z] Cairan menstruasi saya banyak sehingga khawatir akan bocor" at bounding box center [428, 449] width 341 height 32
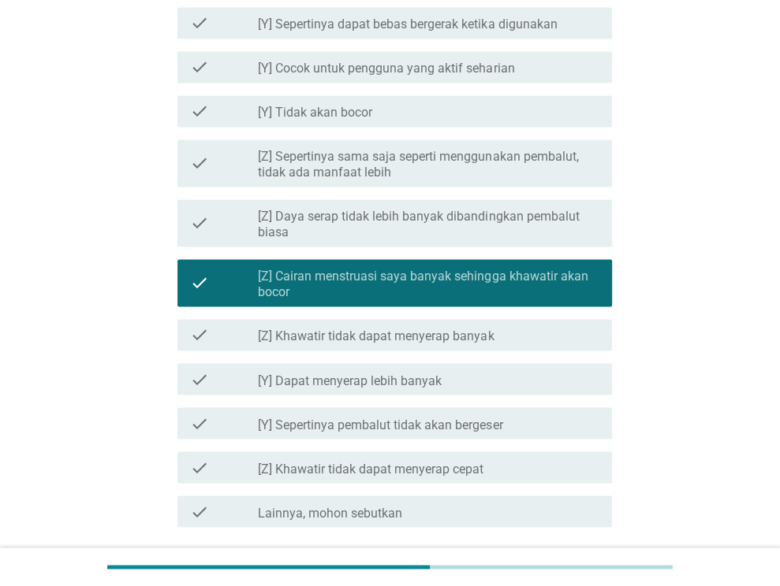
scroll to position [1708, 0]
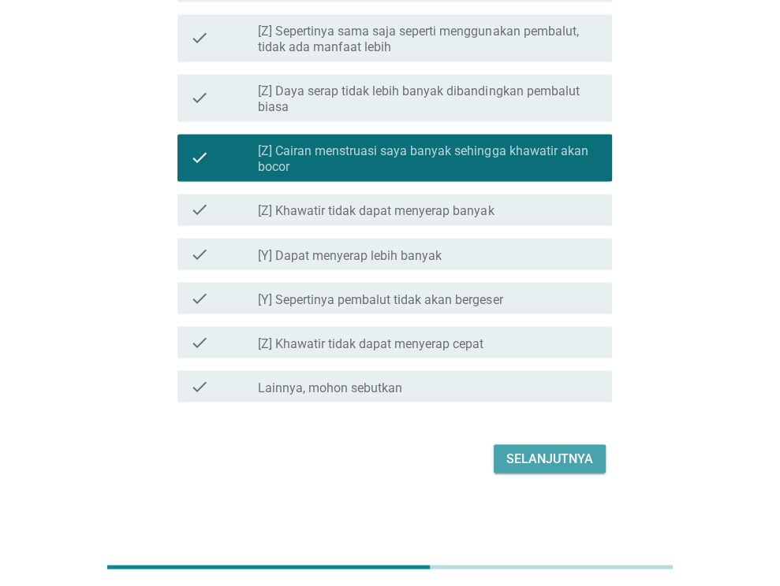
click at [549, 456] on div "Selanjutnya" at bounding box center [549, 458] width 87 height 19
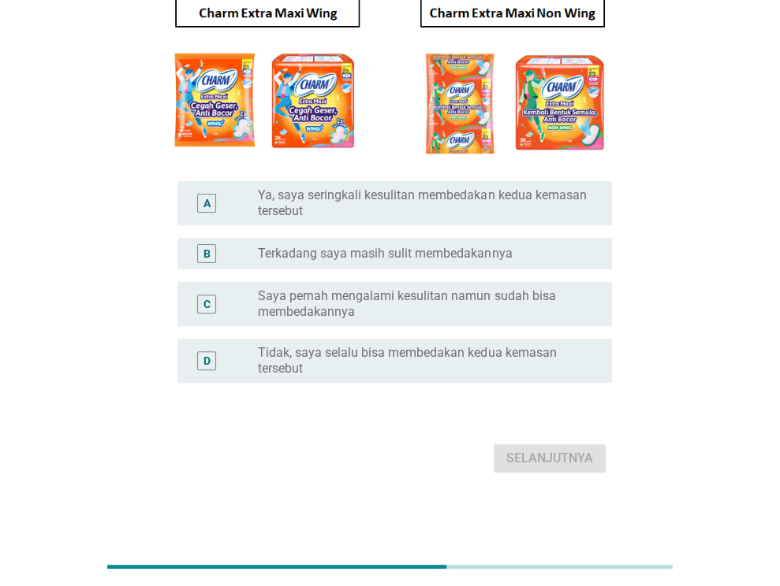
scroll to position [0, 0]
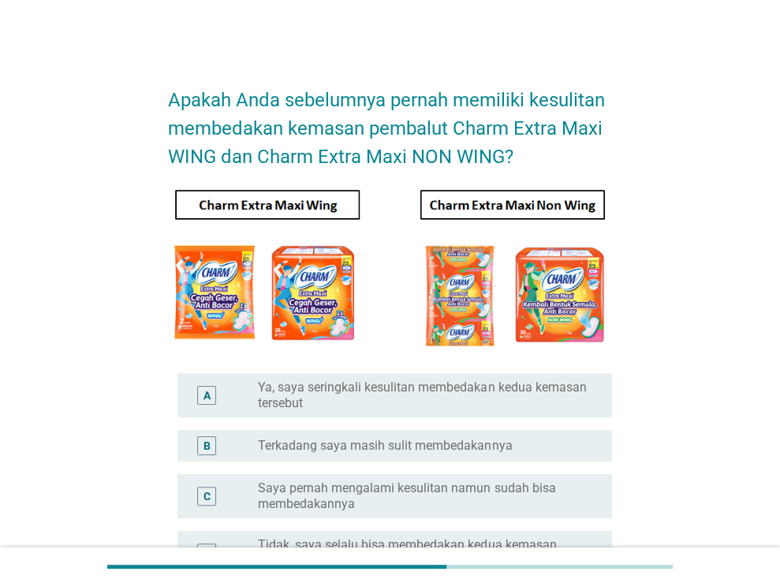
click at [602, 447] on div "B radio_button_unchecked Terkadang saya masih sulit membedakannya" at bounding box center [394, 446] width 434 height 32
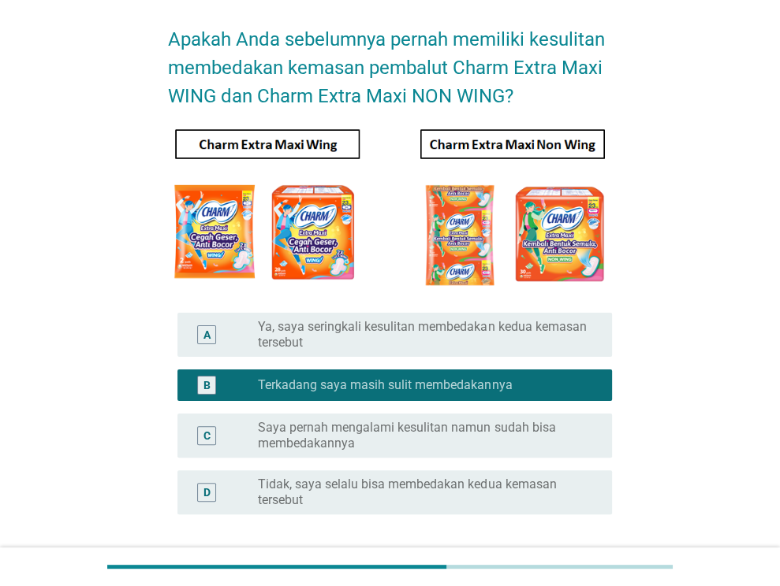
scroll to position [158, 0]
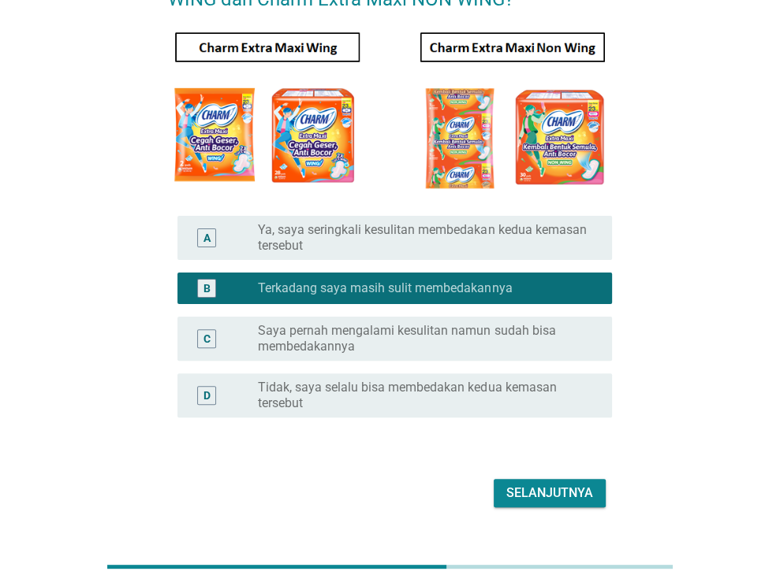
click at [568, 490] on div "Selanjutnya" at bounding box center [549, 493] width 87 height 19
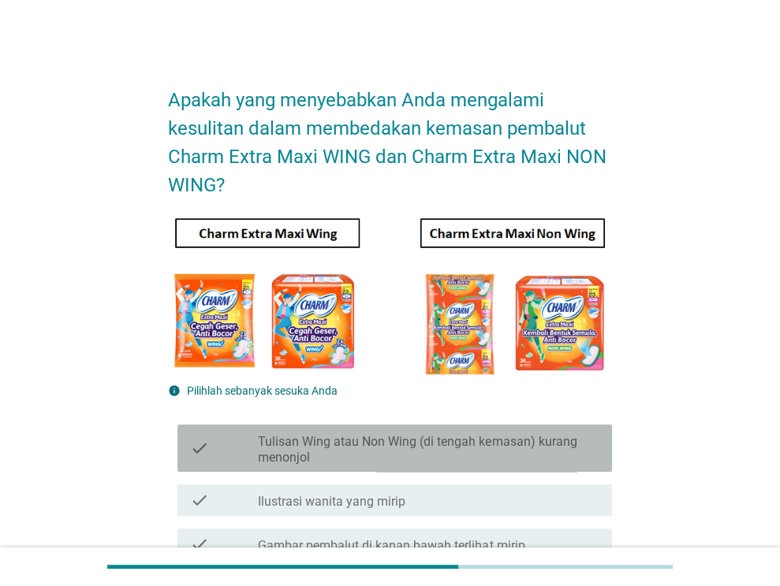
click at [575, 458] on label "Tulisan Wing atau Non Wing (di tengah kemasan) kurang menonjol" at bounding box center [428, 450] width 341 height 32
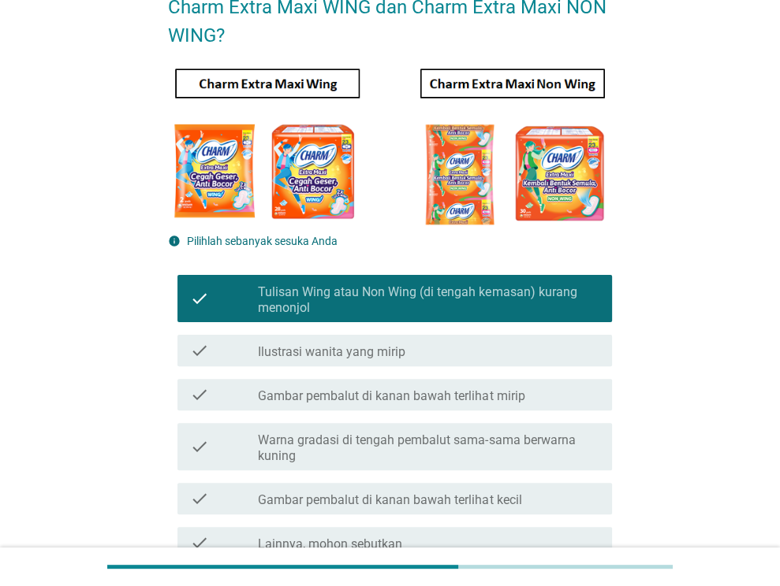
scroll to position [158, 0]
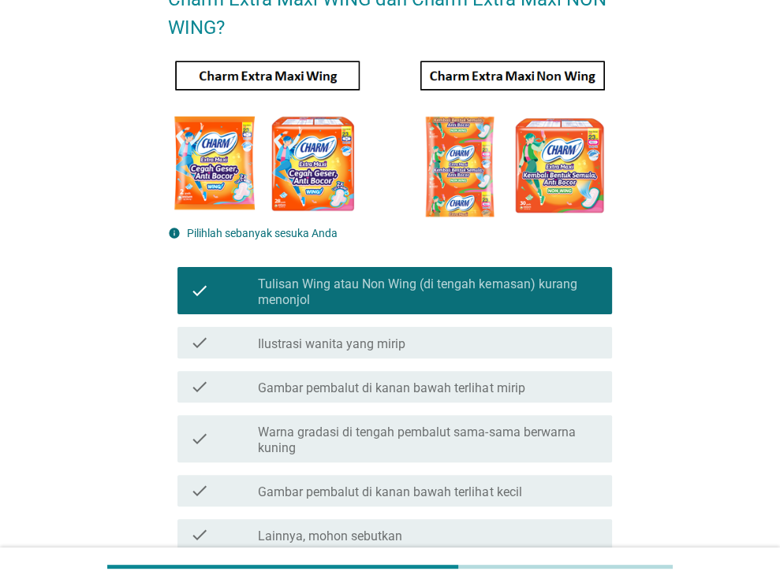
click at [548, 344] on div "check_box_outline_blank Ilustrasi wanita yang mirip" at bounding box center [428, 342] width 341 height 19
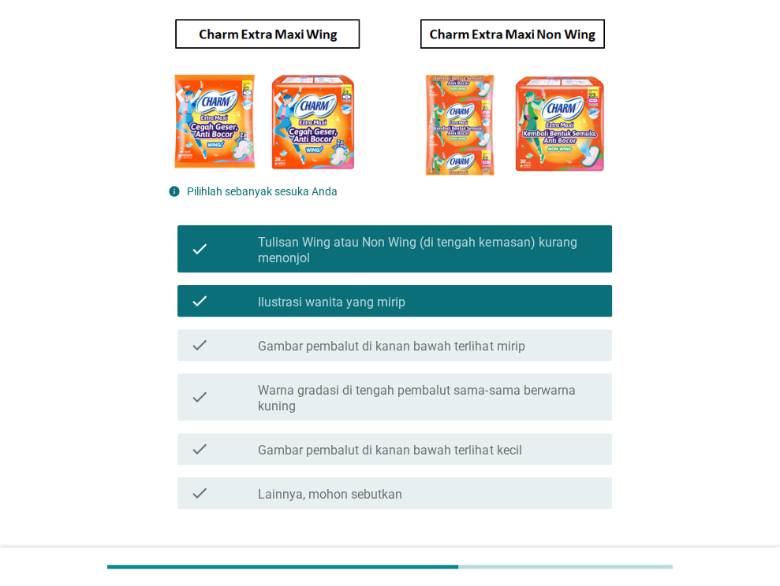
scroll to position [236, 0]
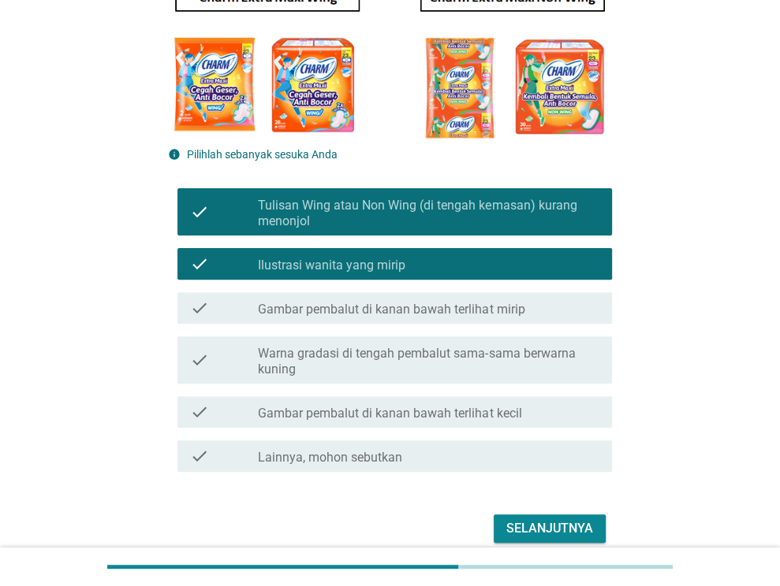
click at [566, 520] on div "Selanjutnya" at bounding box center [549, 528] width 87 height 19
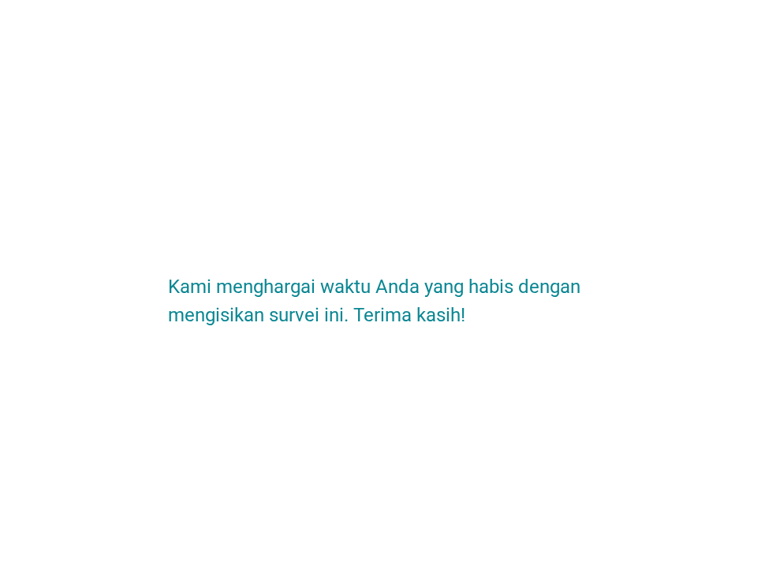
scroll to position [0, 0]
